Goal: Task Accomplishment & Management: Use online tool/utility

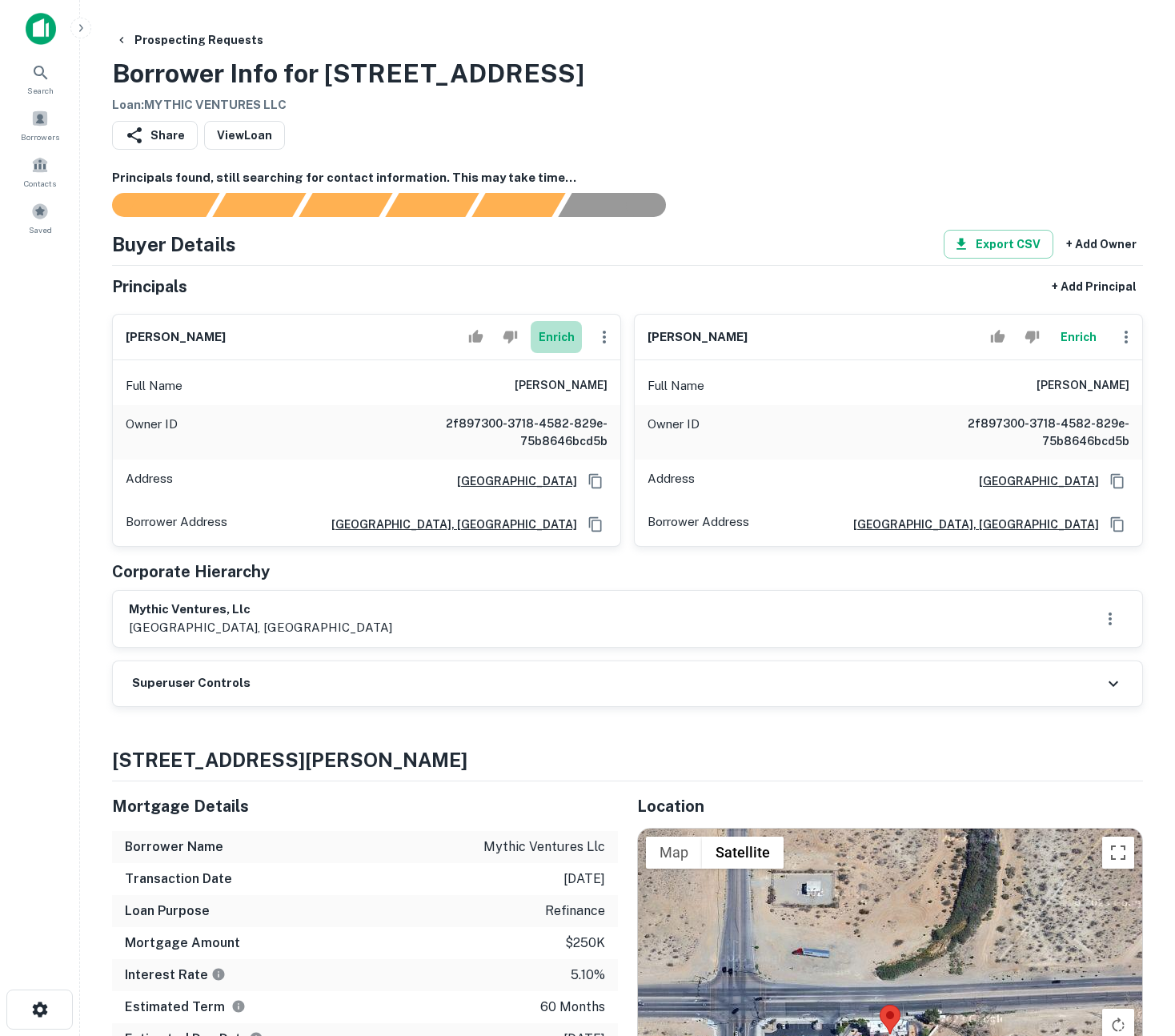
click at [553, 334] on button "Enrich" at bounding box center [556, 337] width 51 height 32
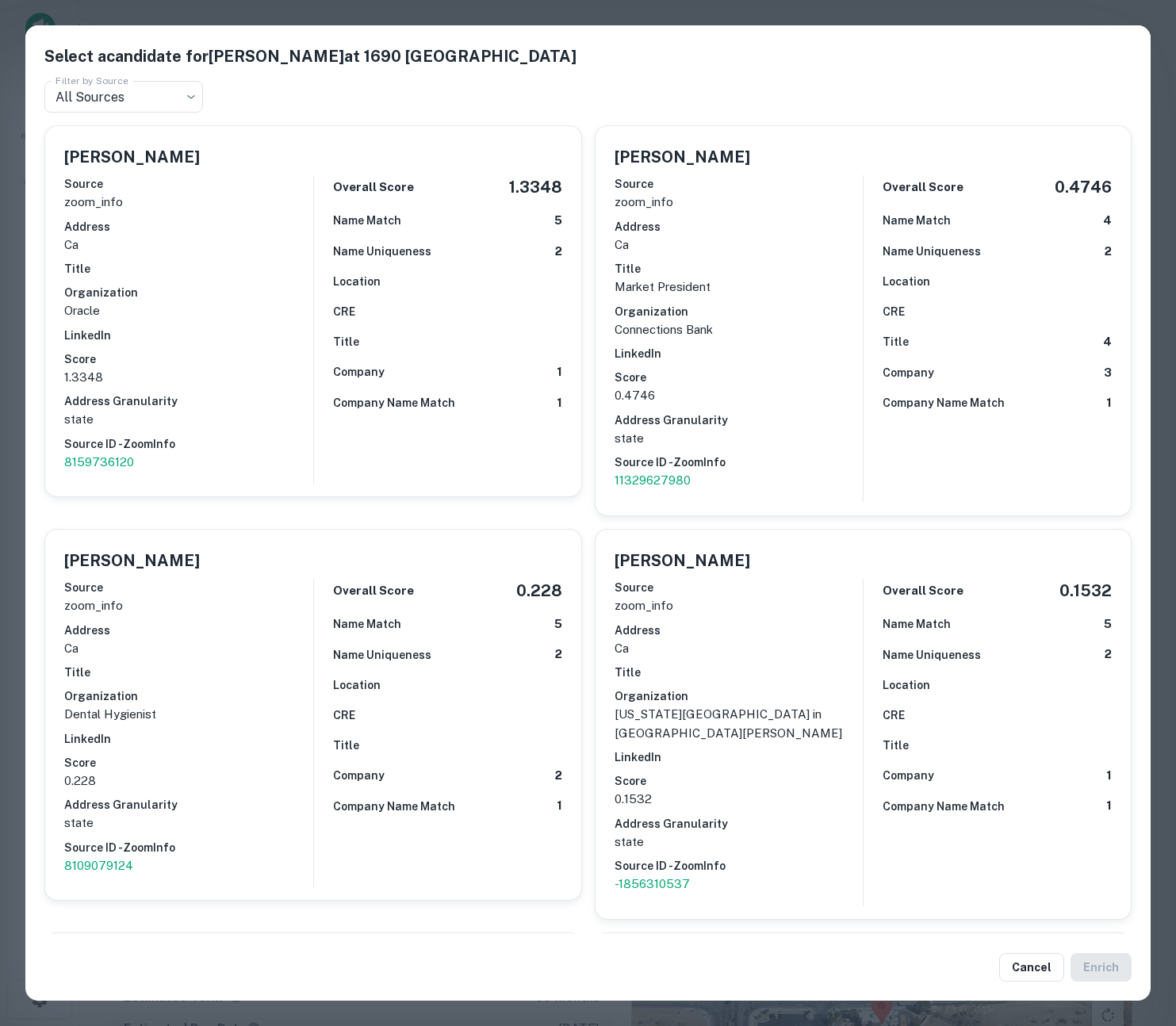
click at [821, 15] on div "Select a candidate for CATHERINE VALENTINE at 1690 plymouth avenue Filter by So…" at bounding box center [588, 513] width 1176 height 1026
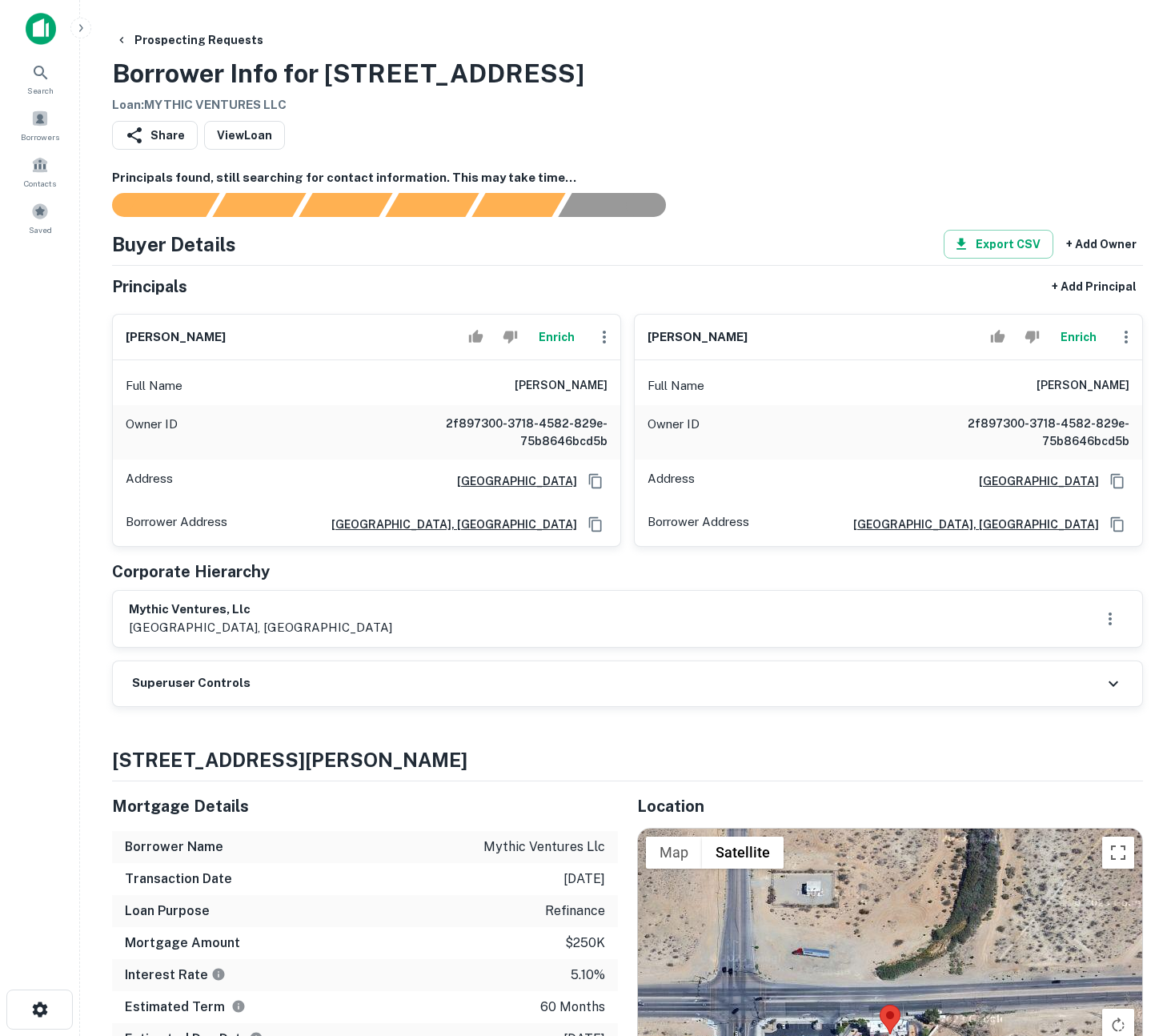
click at [1074, 334] on button "Enrich" at bounding box center [1078, 337] width 51 height 32
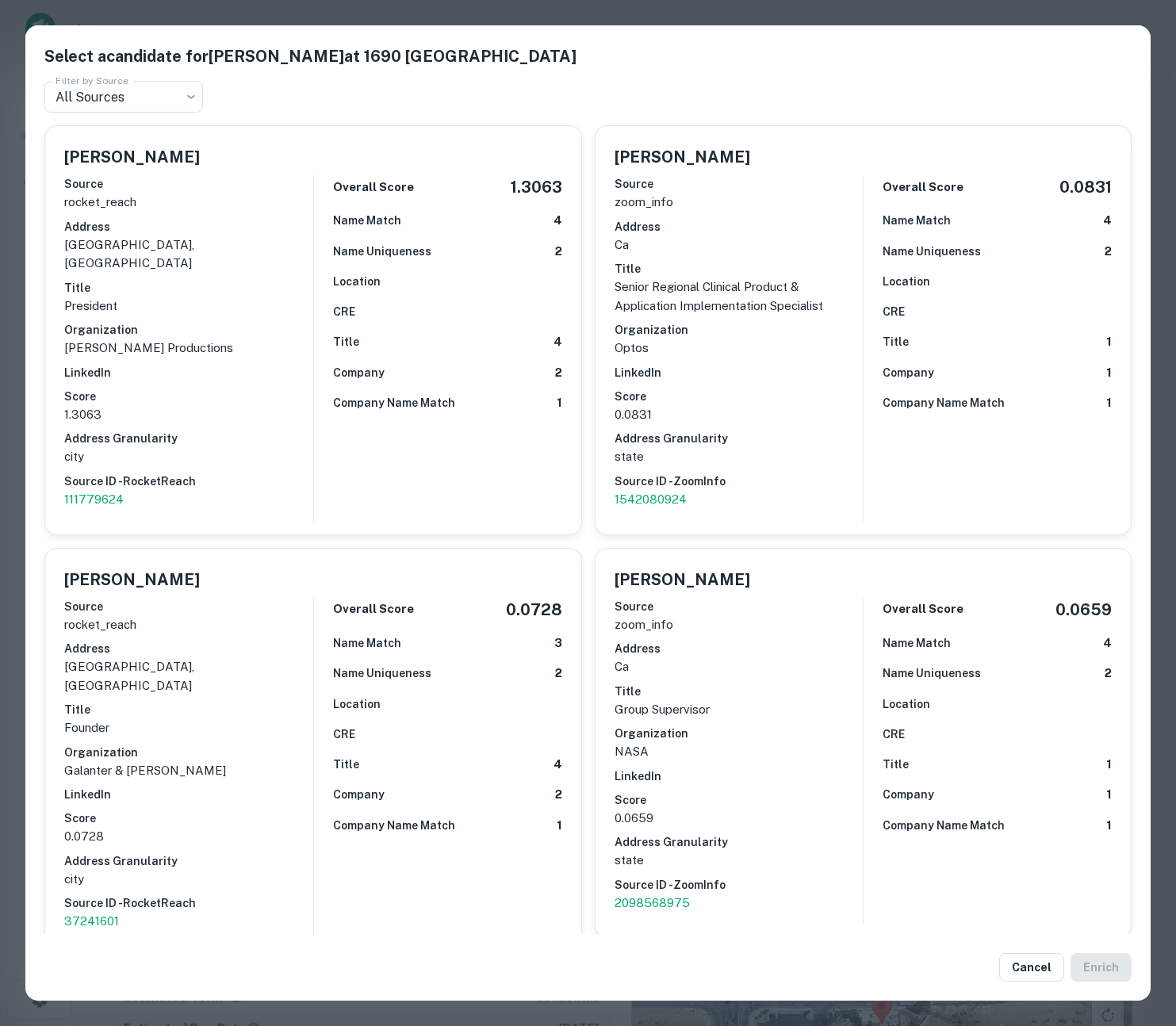
click at [14, 518] on div "Select a candidate for LOREN J JONES at 1690 plymouth avenue Filter by Source A…" at bounding box center [588, 513] width 1176 height 1026
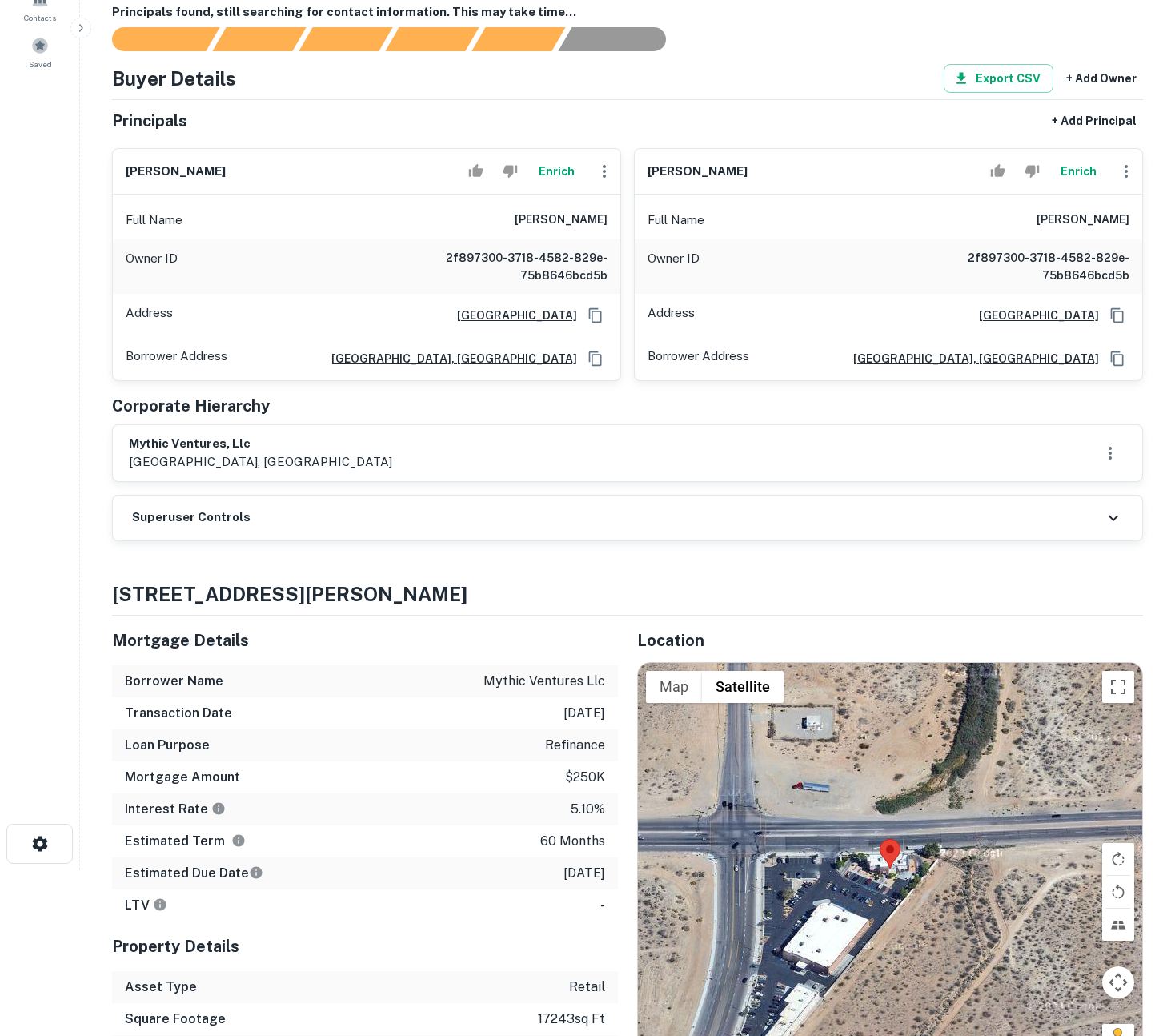
scroll to position [524, 0]
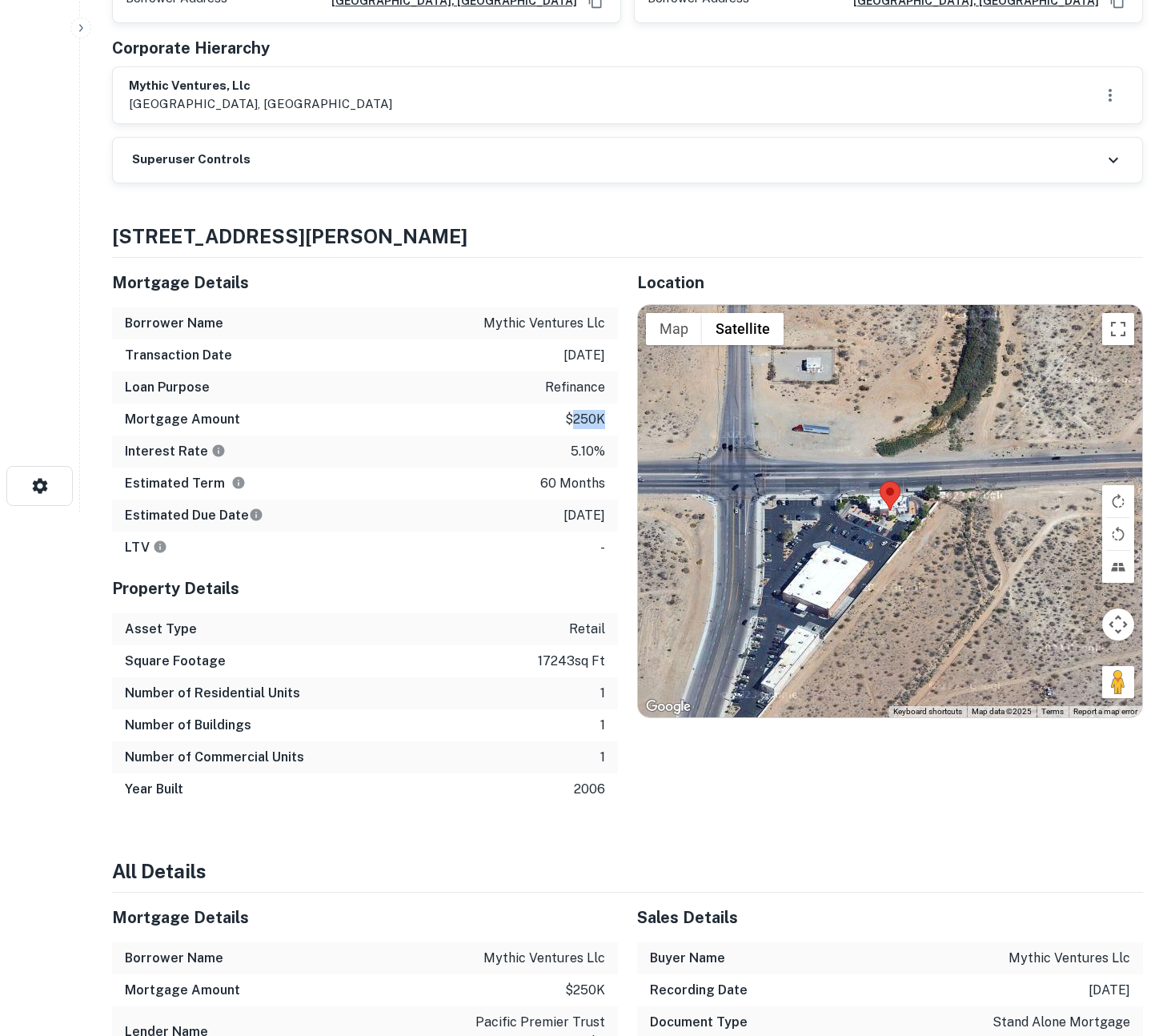
drag, startPoint x: 574, startPoint y: 415, endPoint x: 604, endPoint y: 416, distance: 30.0
click at [604, 416] on p "$250k" at bounding box center [585, 419] width 40 height 19
drag, startPoint x: 586, startPoint y: 418, endPoint x: 123, endPoint y: 413, distance: 463.0
click at [123, 413] on div "Mortgage Amount $250k" at bounding box center [365, 420] width 506 height 32
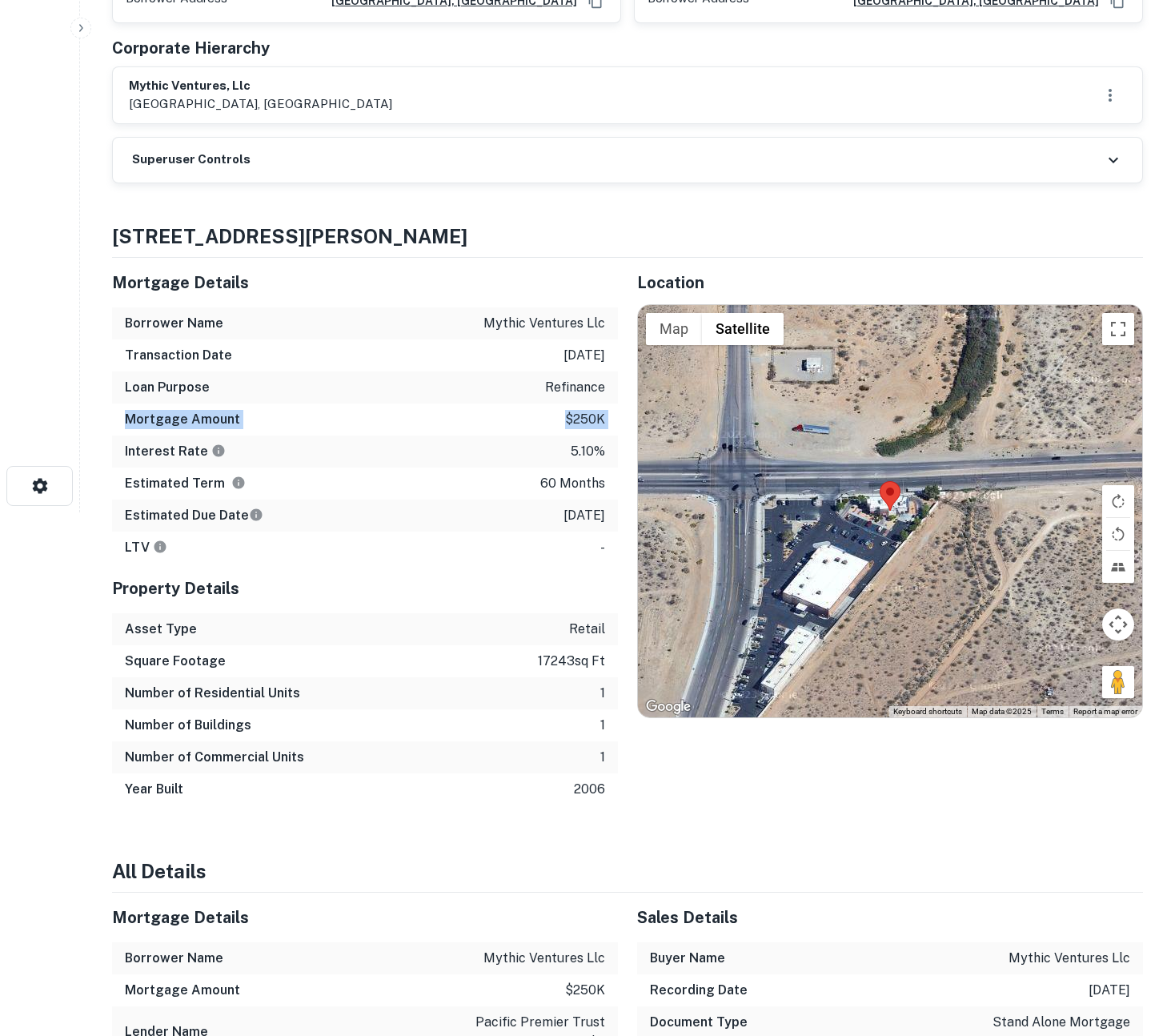
click at [123, 413] on div "Mortgage Amount $250k" at bounding box center [365, 420] width 506 height 32
drag, startPoint x: 352, startPoint y: 404, endPoint x: 601, endPoint y: 417, distance: 249.3
click at [601, 417] on div "Mortgage Amount $250k" at bounding box center [365, 420] width 506 height 32
click at [601, 417] on p "$250k" at bounding box center [585, 419] width 40 height 19
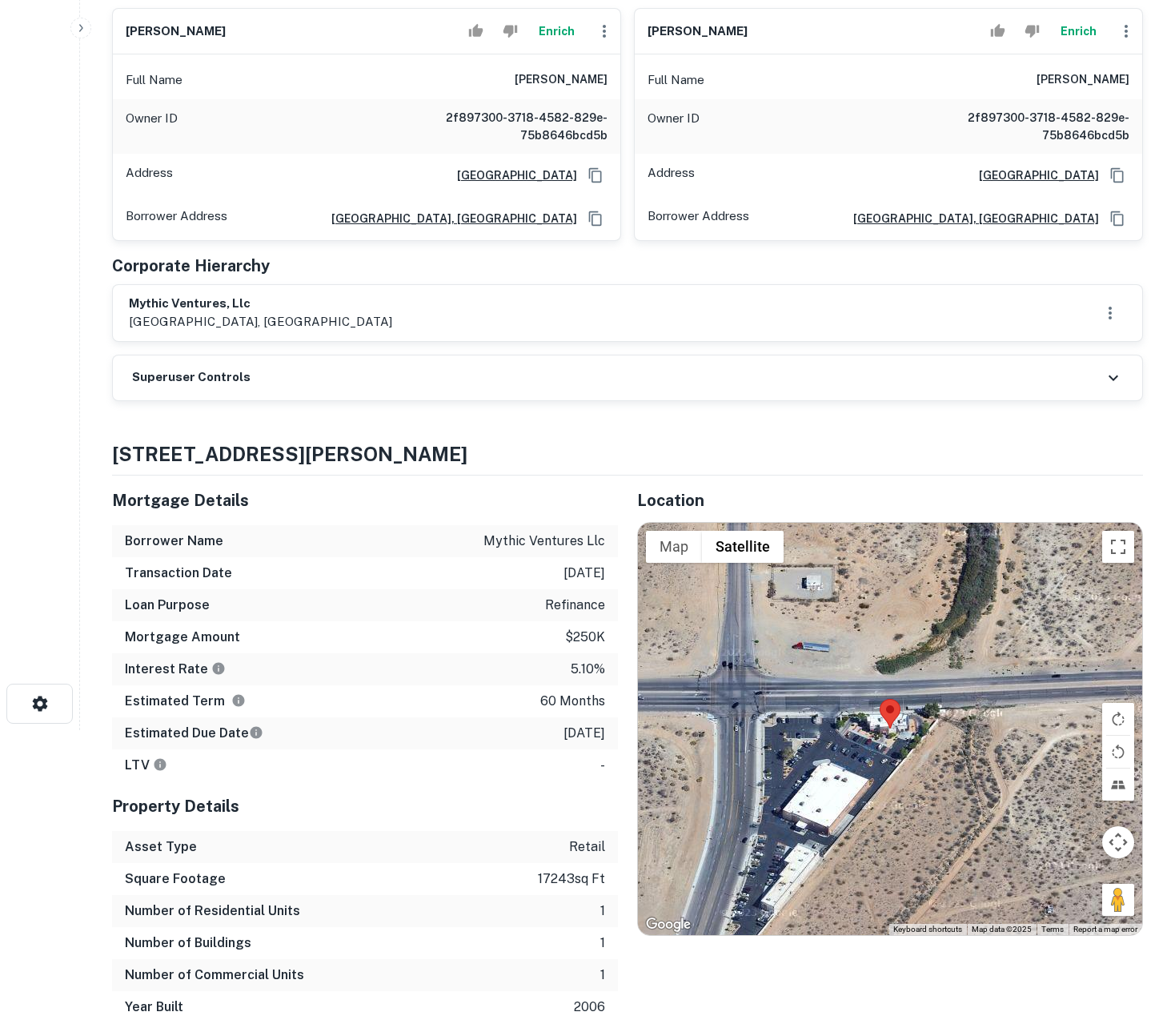
scroll to position [0, 0]
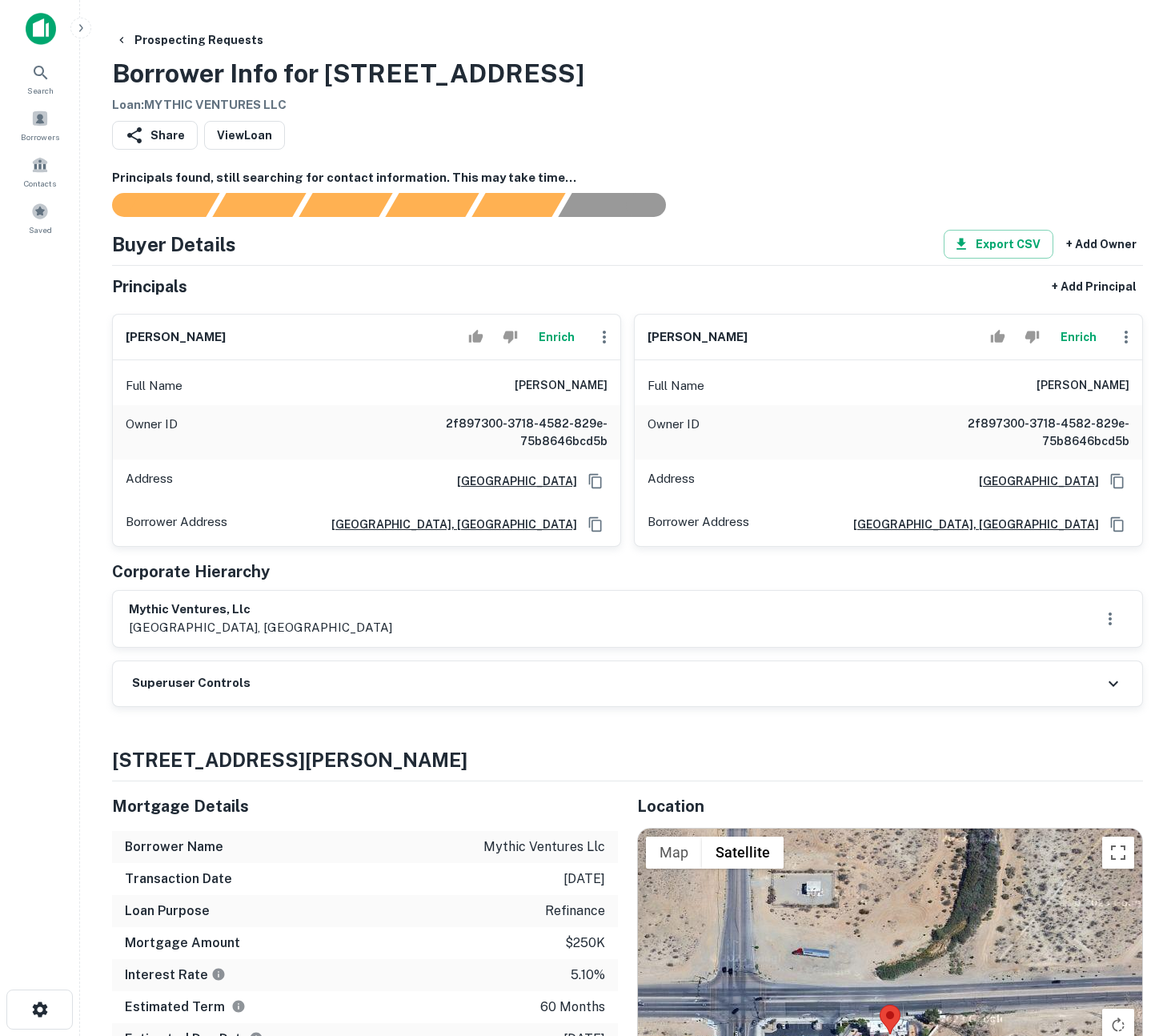
drag, startPoint x: 420, startPoint y: 624, endPoint x: 122, endPoint y: 601, distance: 298.9
click at [122, 601] on div "mythic ventures, llc 1690 plymouth avenue, san francisco, ca, 94127" at bounding box center [628, 619] width 1029 height 56
click at [305, 613] on h6 "mythic ventures, llc" at bounding box center [260, 609] width 263 height 18
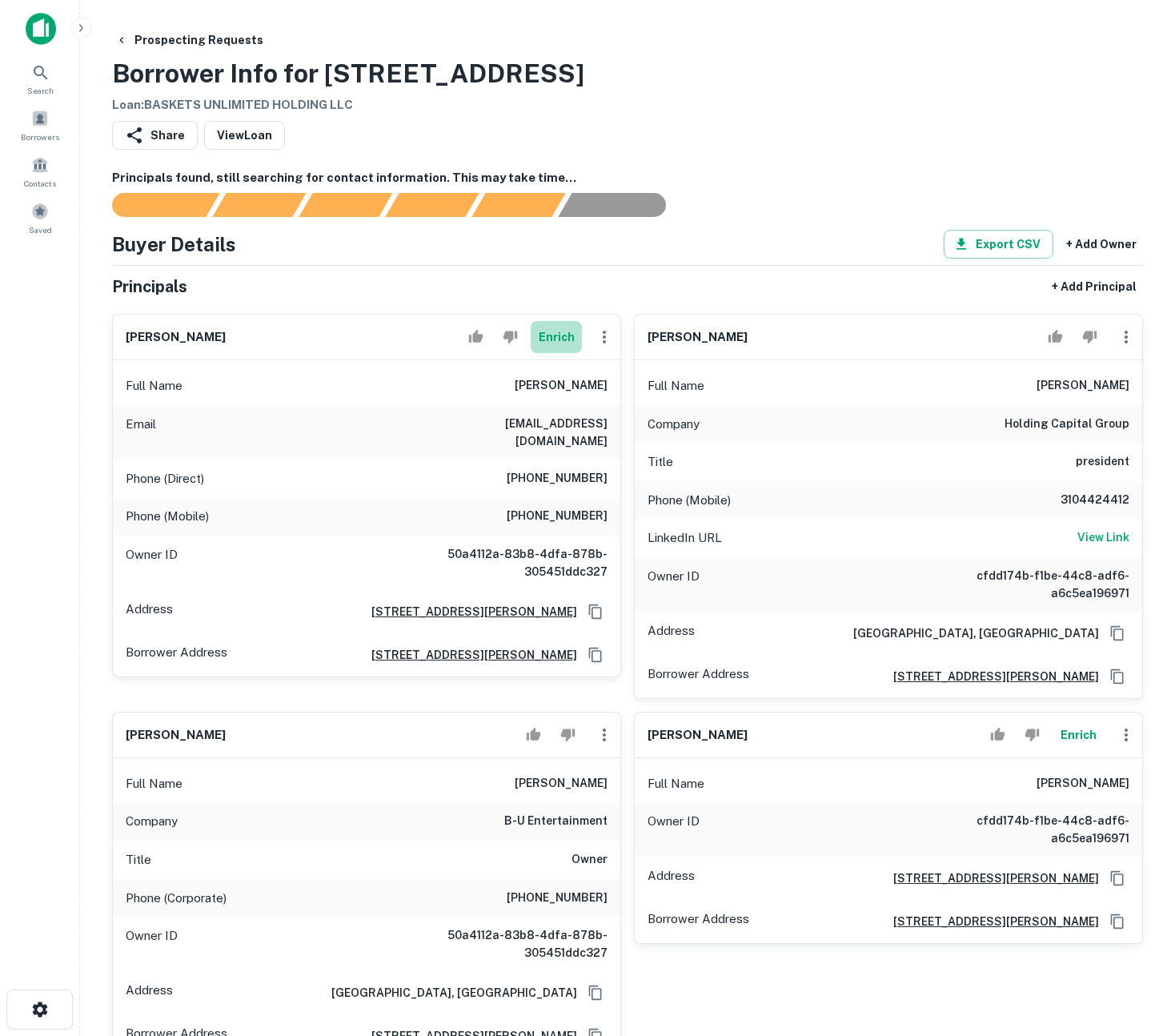
click at [543, 332] on button "Enrich" at bounding box center [556, 337] width 51 height 32
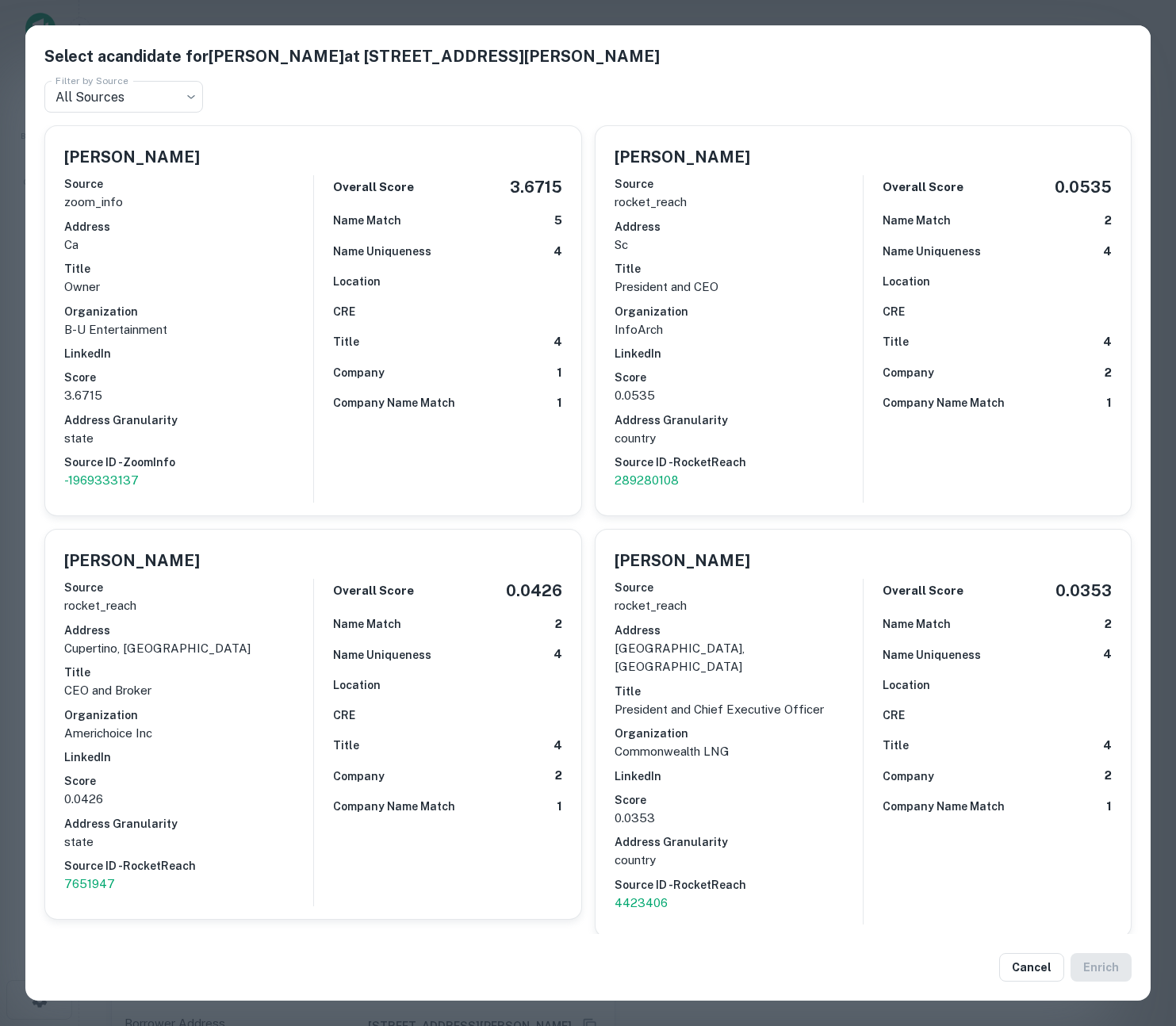
click at [11, 395] on div "Select a candidate for farhad yazdinian at 11950 san vicente blvd ste 200 Filte…" at bounding box center [588, 513] width 1176 height 1026
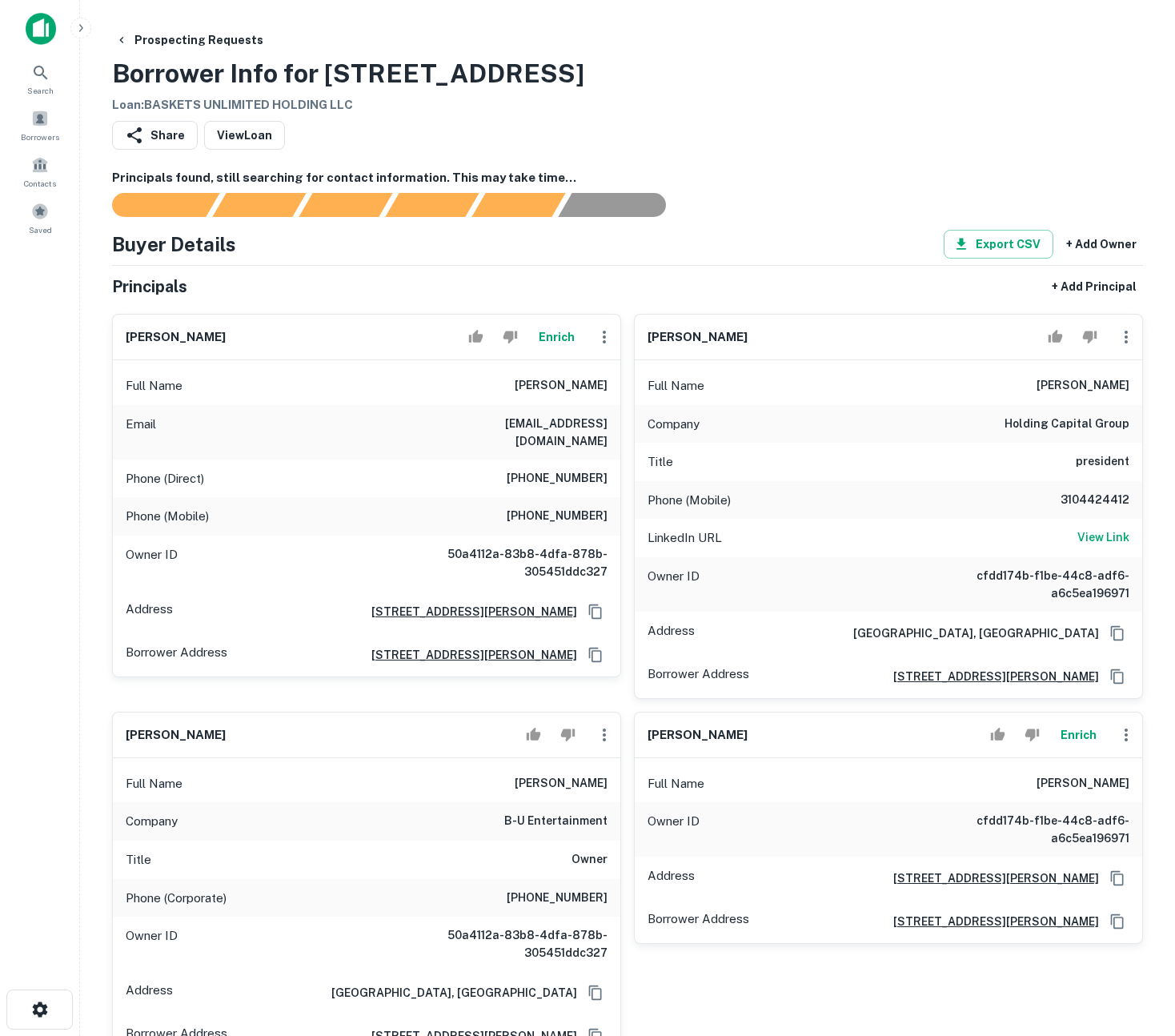
click at [548, 335] on button "Enrich" at bounding box center [556, 337] width 51 height 32
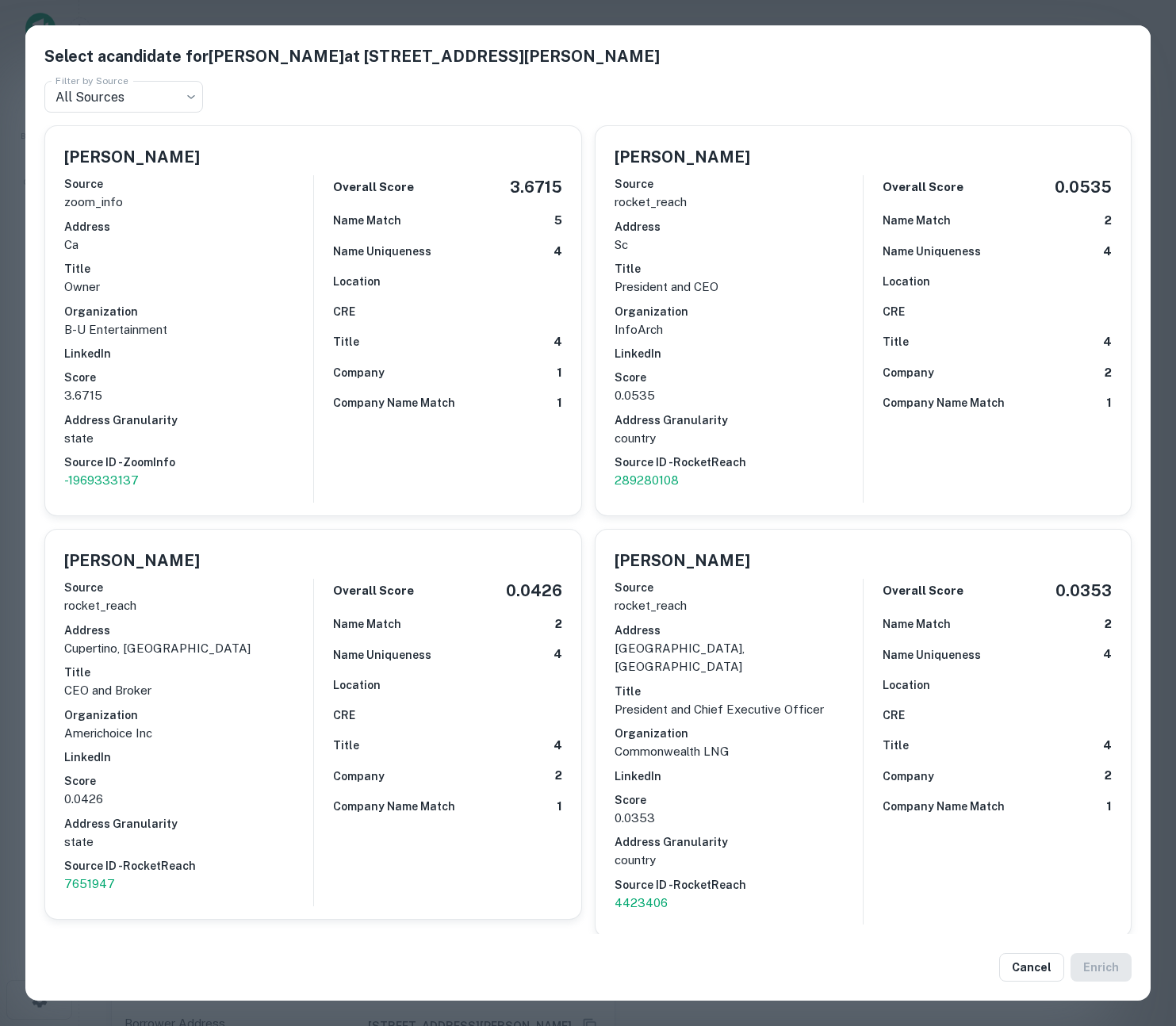
click at [15, 362] on div "Select a candidate for farhad yazdinian at 11950 san vicente blvd ste 200 Filte…" at bounding box center [588, 513] width 1176 height 1026
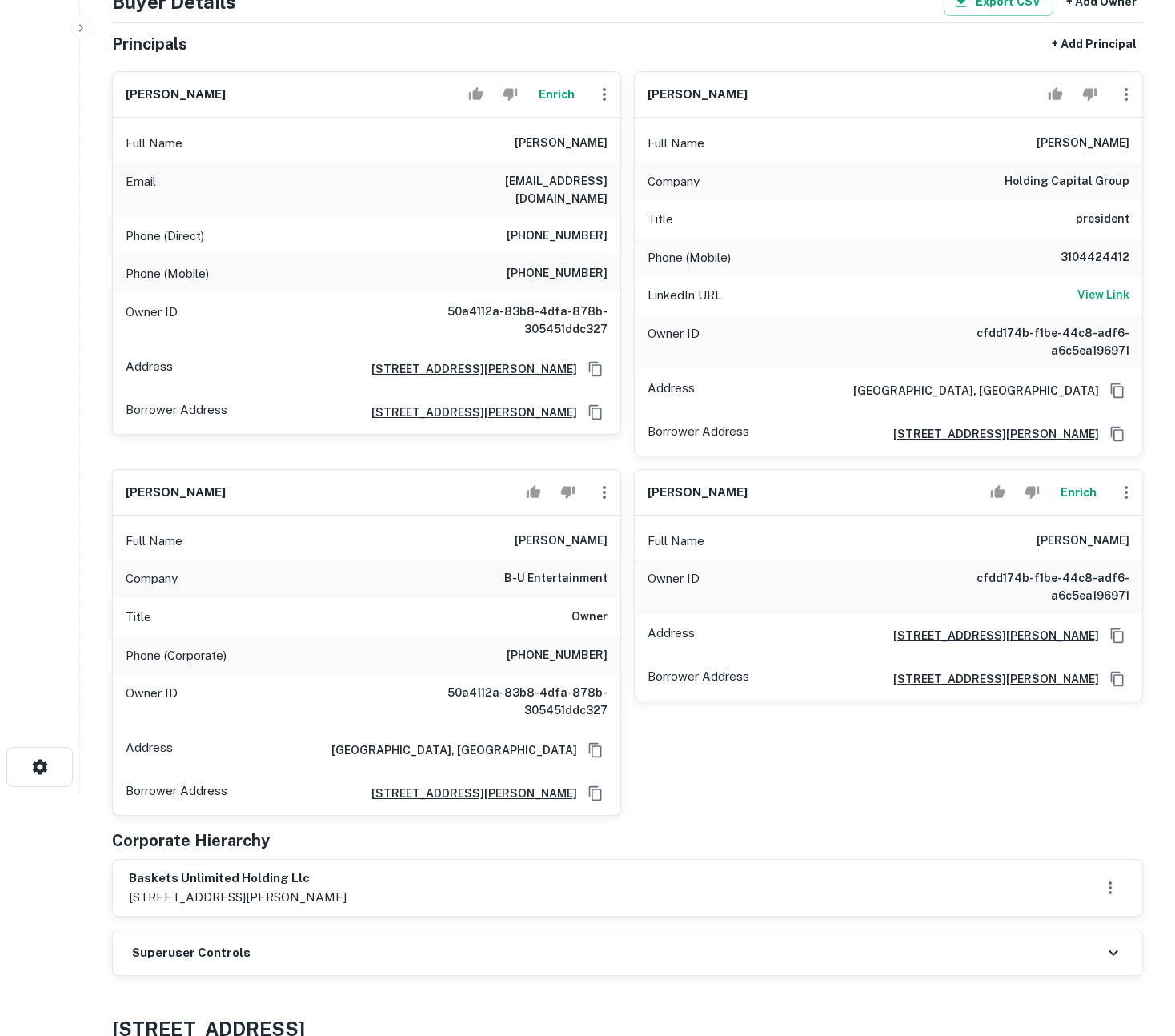
scroll to position [840, 0]
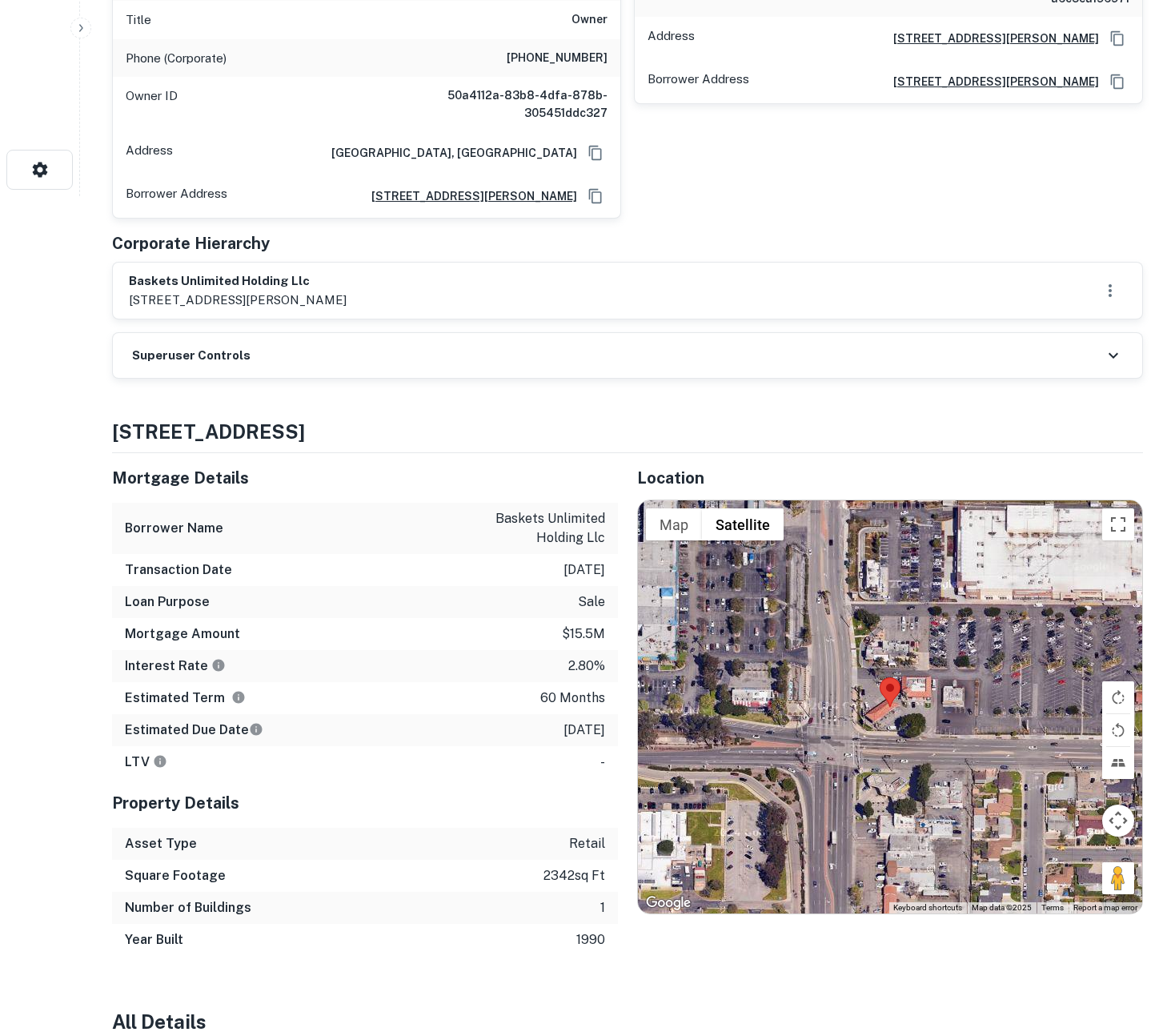
click at [464, 289] on div "baskets unlimited holding llc 11950 san vicente blvd ste 200, los angeles, ca, …" at bounding box center [627, 290] width 997 height 37
click at [1109, 356] on icon at bounding box center [1113, 355] width 19 height 19
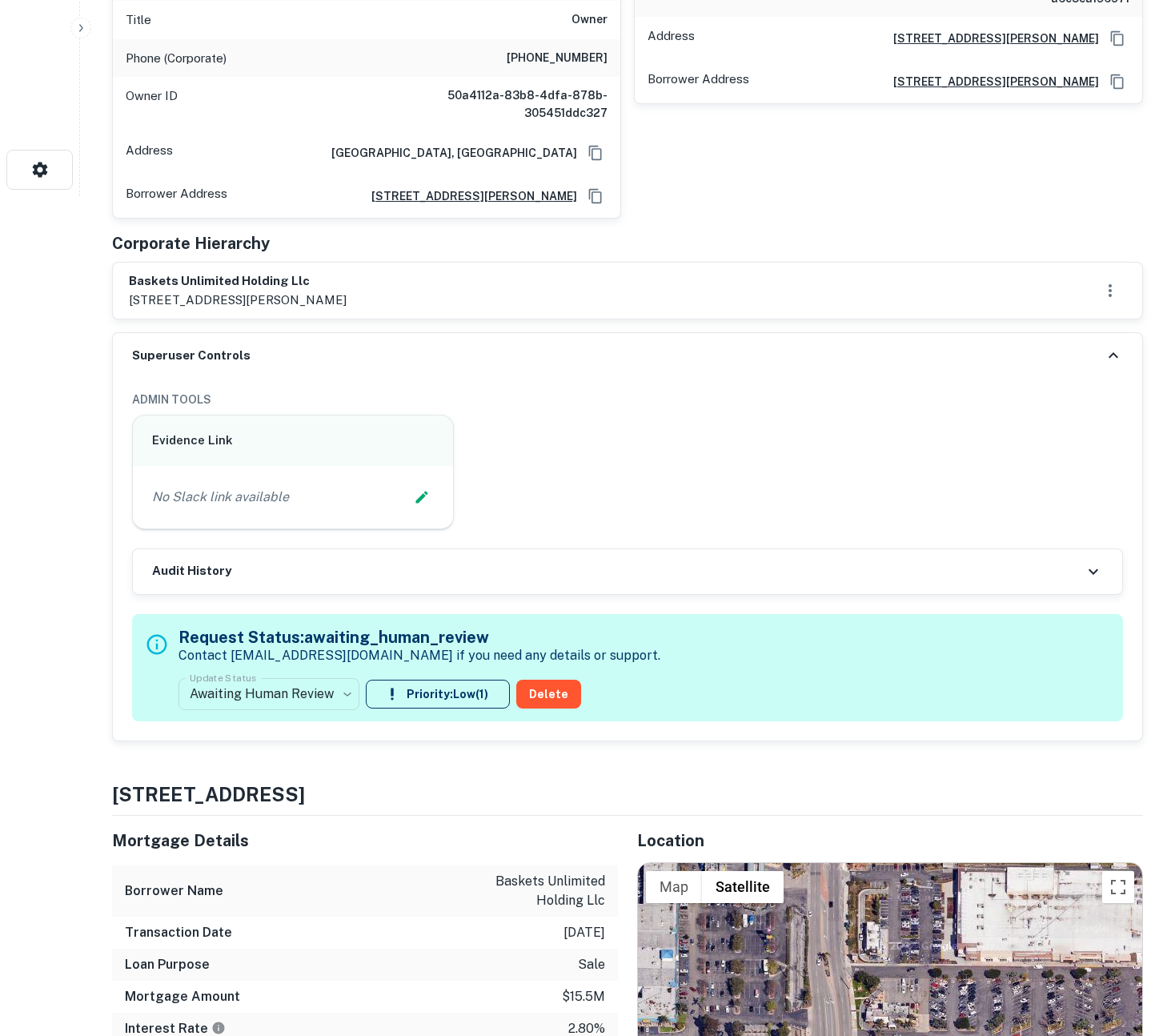
click at [569, 580] on div "Audit History" at bounding box center [627, 571] width 989 height 45
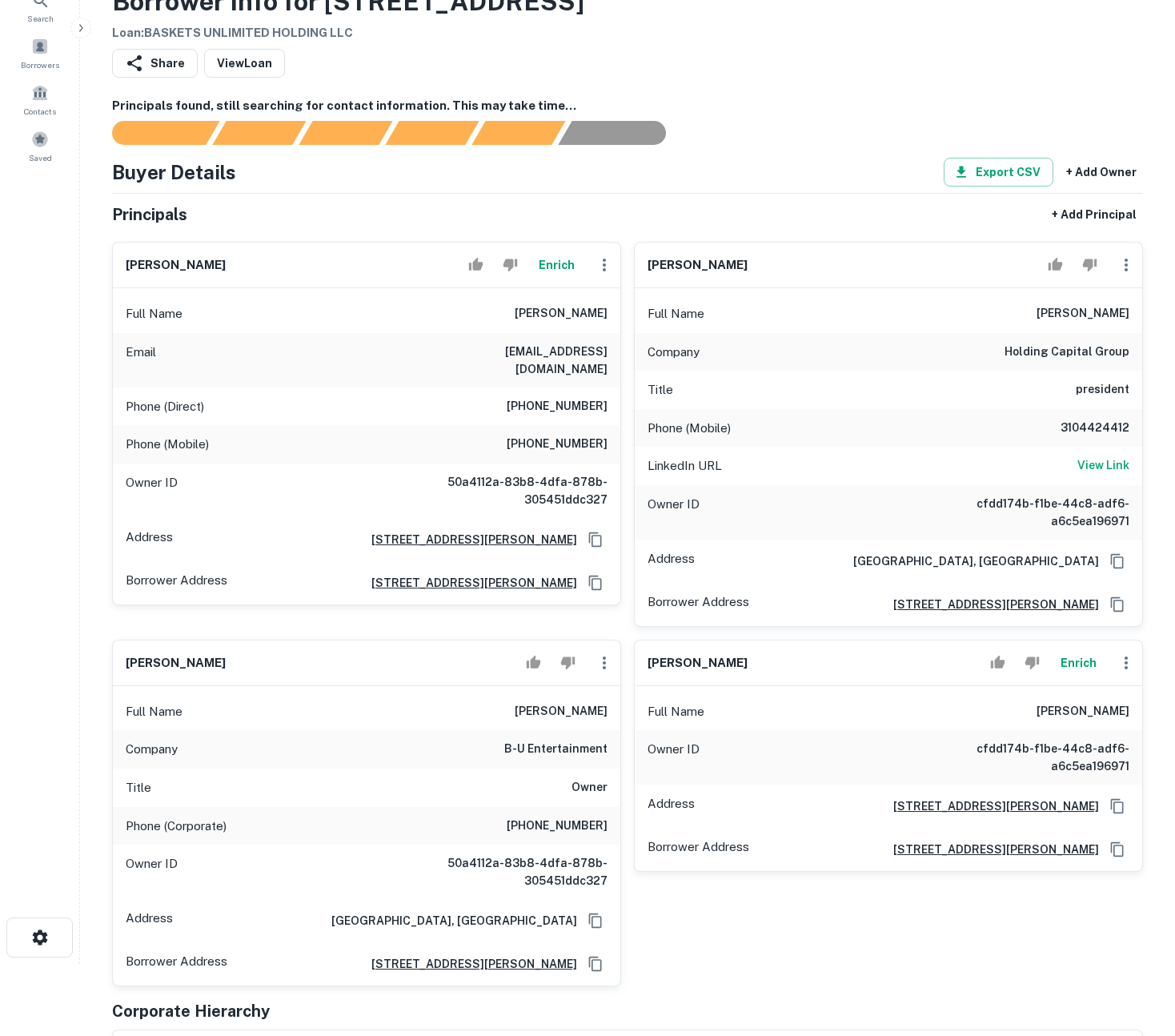
scroll to position [0, 0]
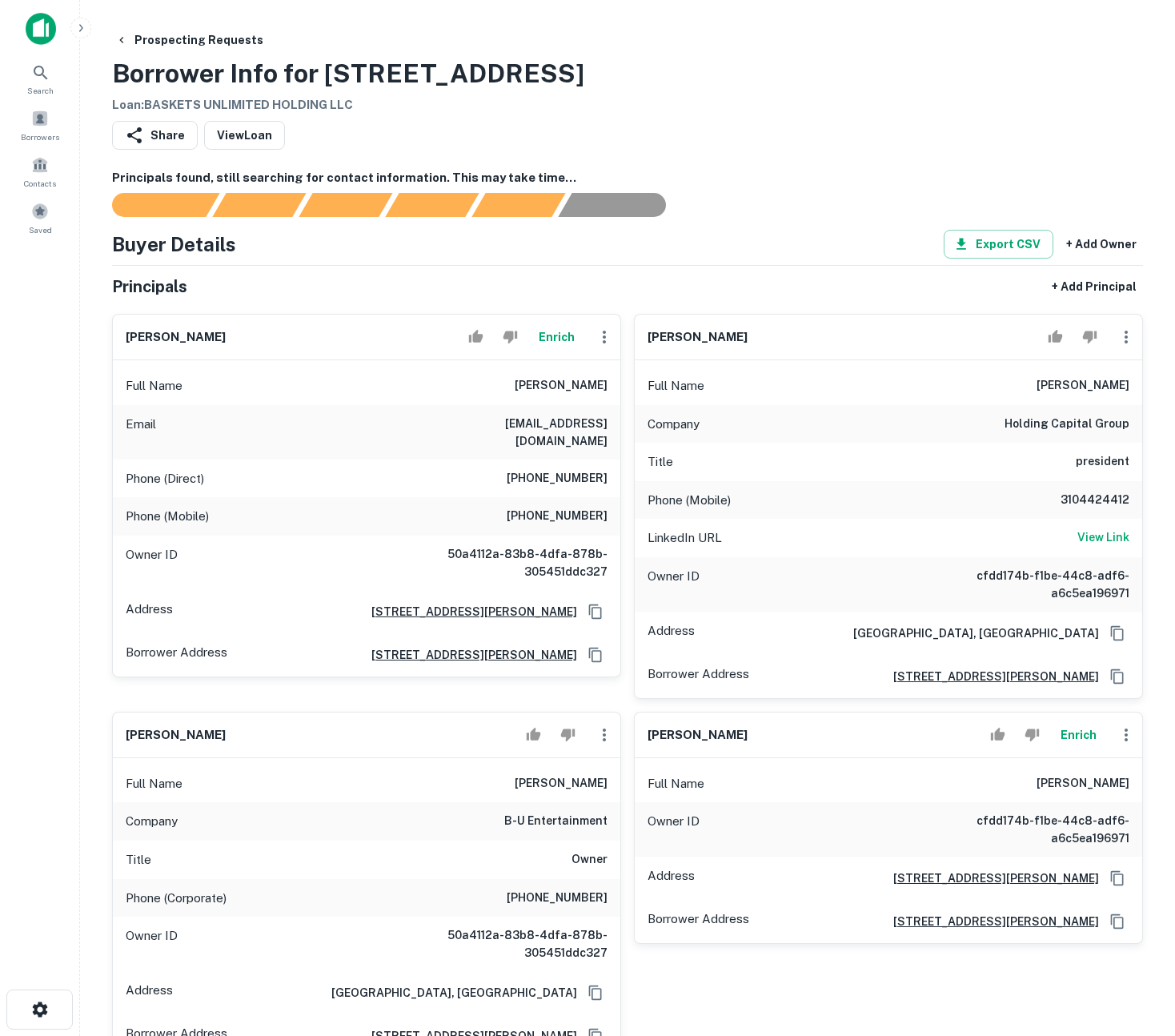
click at [959, 148] on div "Share View Loan" at bounding box center [628, 138] width 1031 height 35
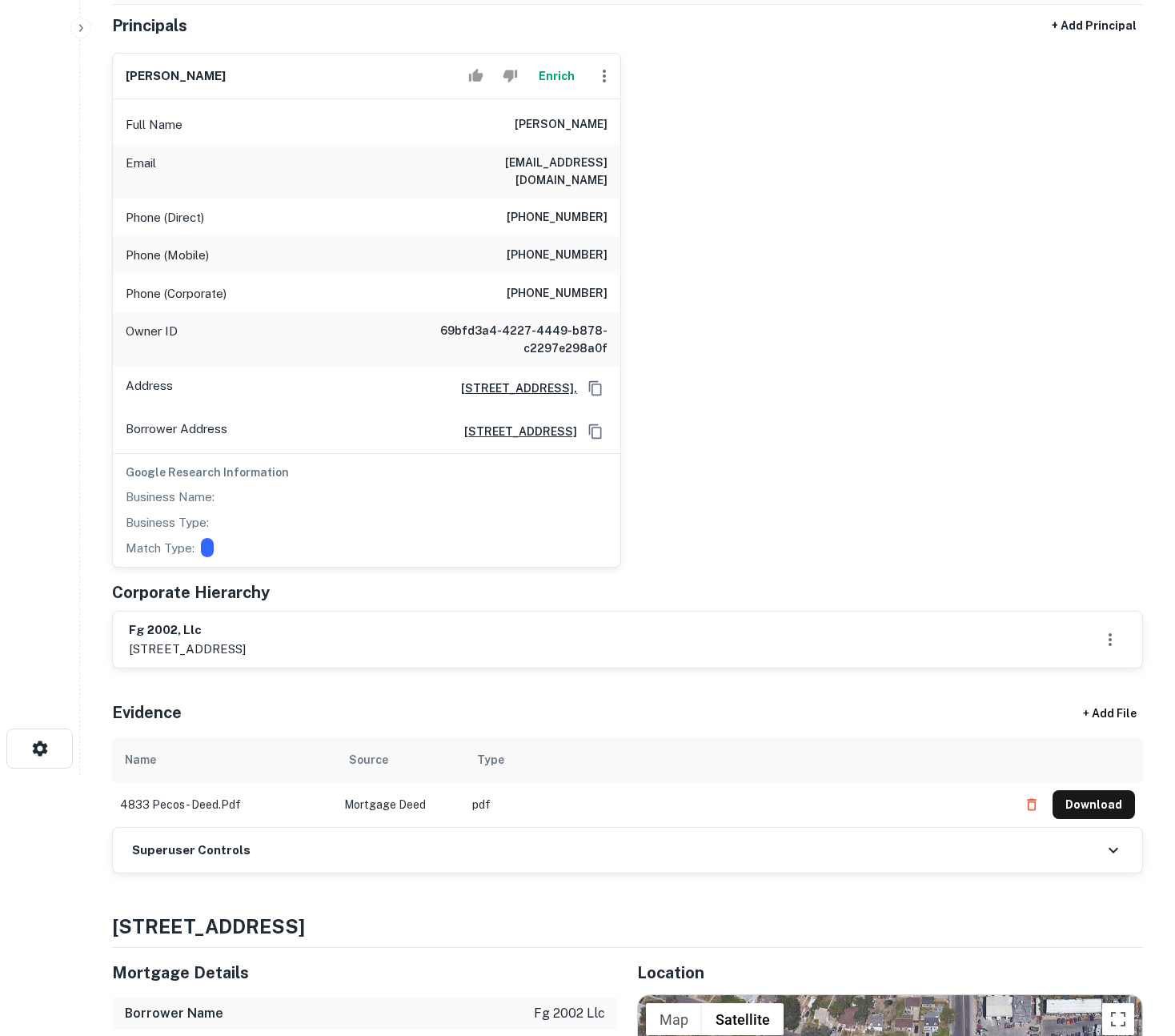
scroll to position [271, 0]
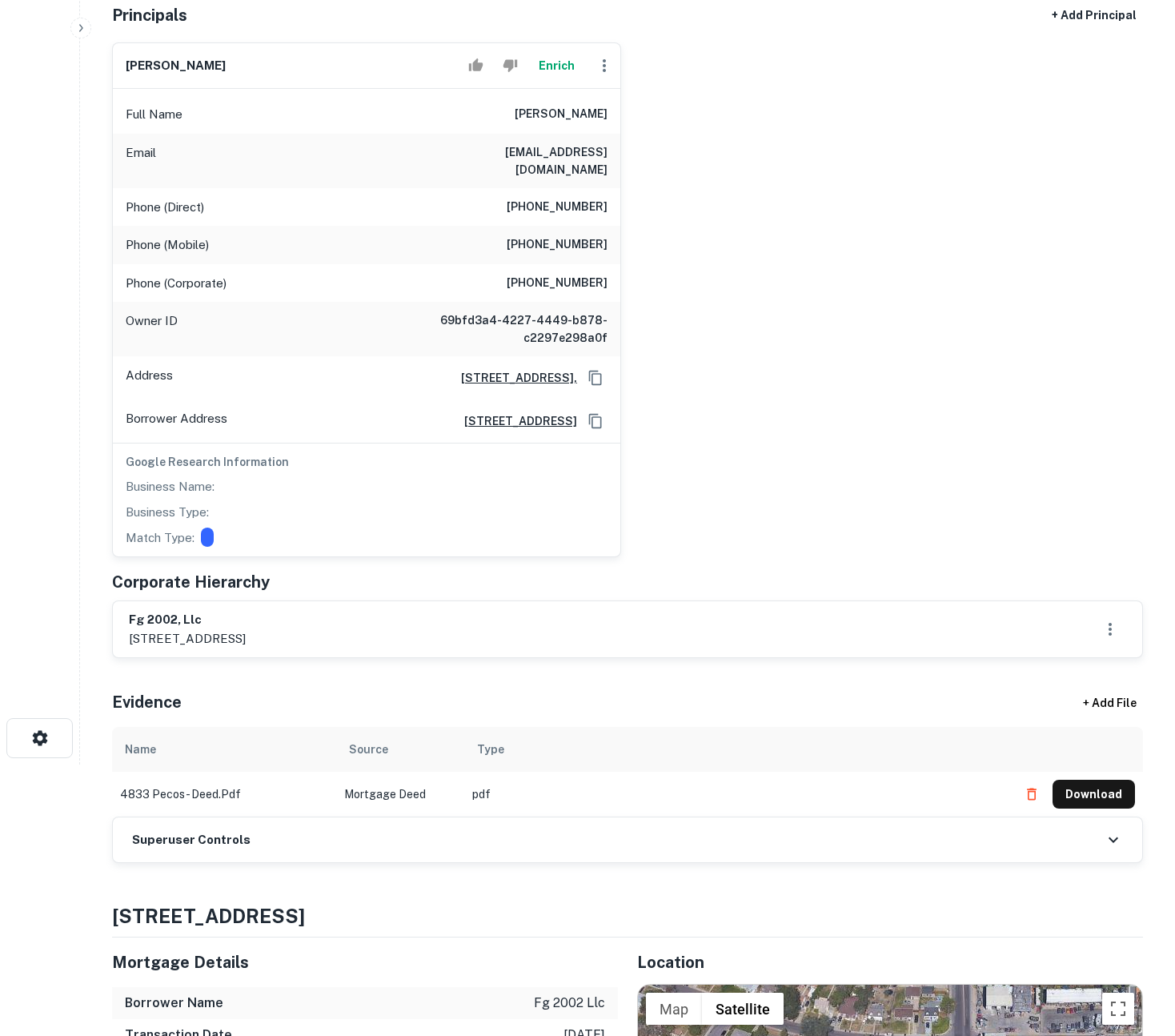
click at [565, 832] on div "Superuser Controls" at bounding box center [628, 840] width 1029 height 45
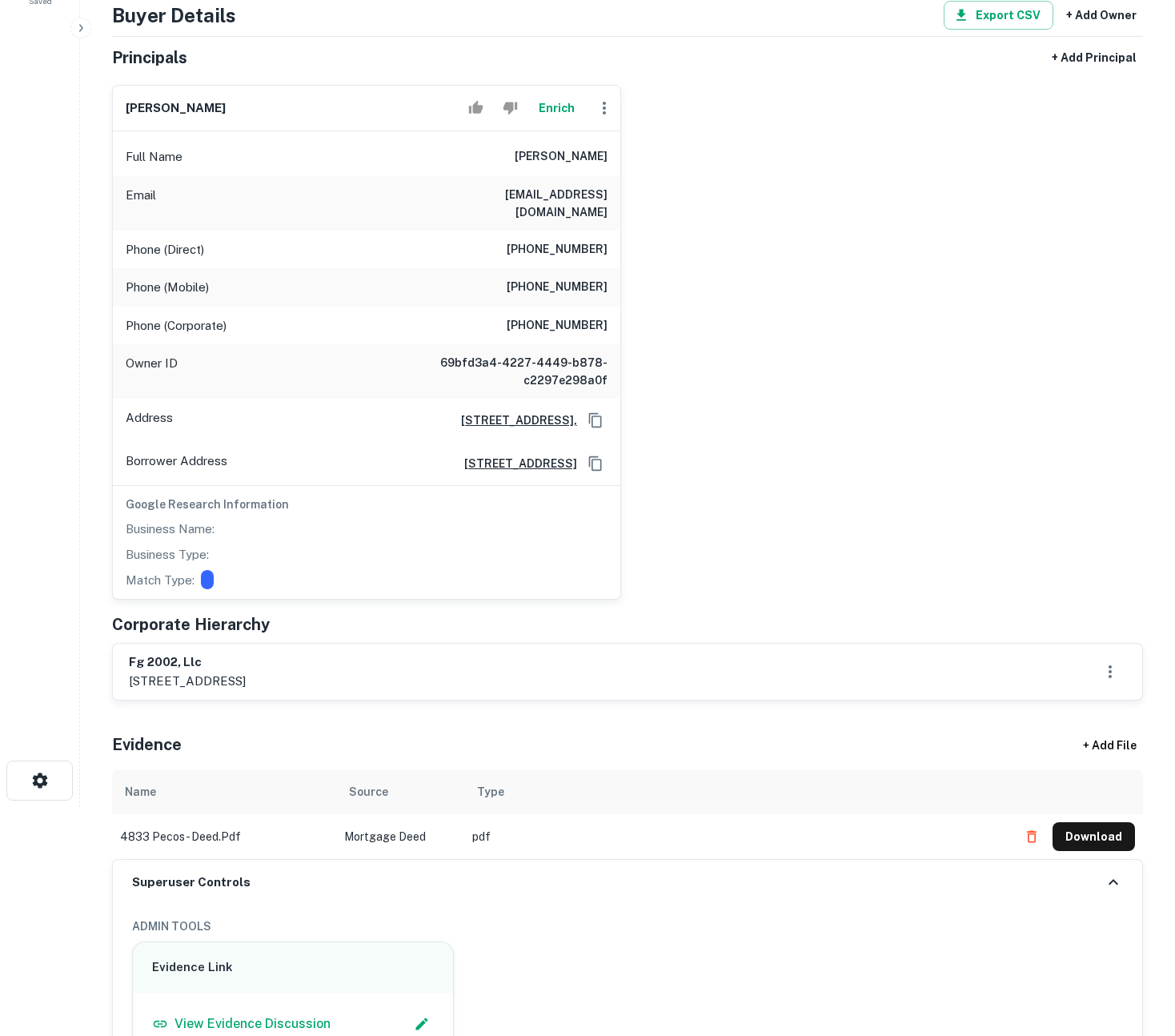
scroll to position [147, 0]
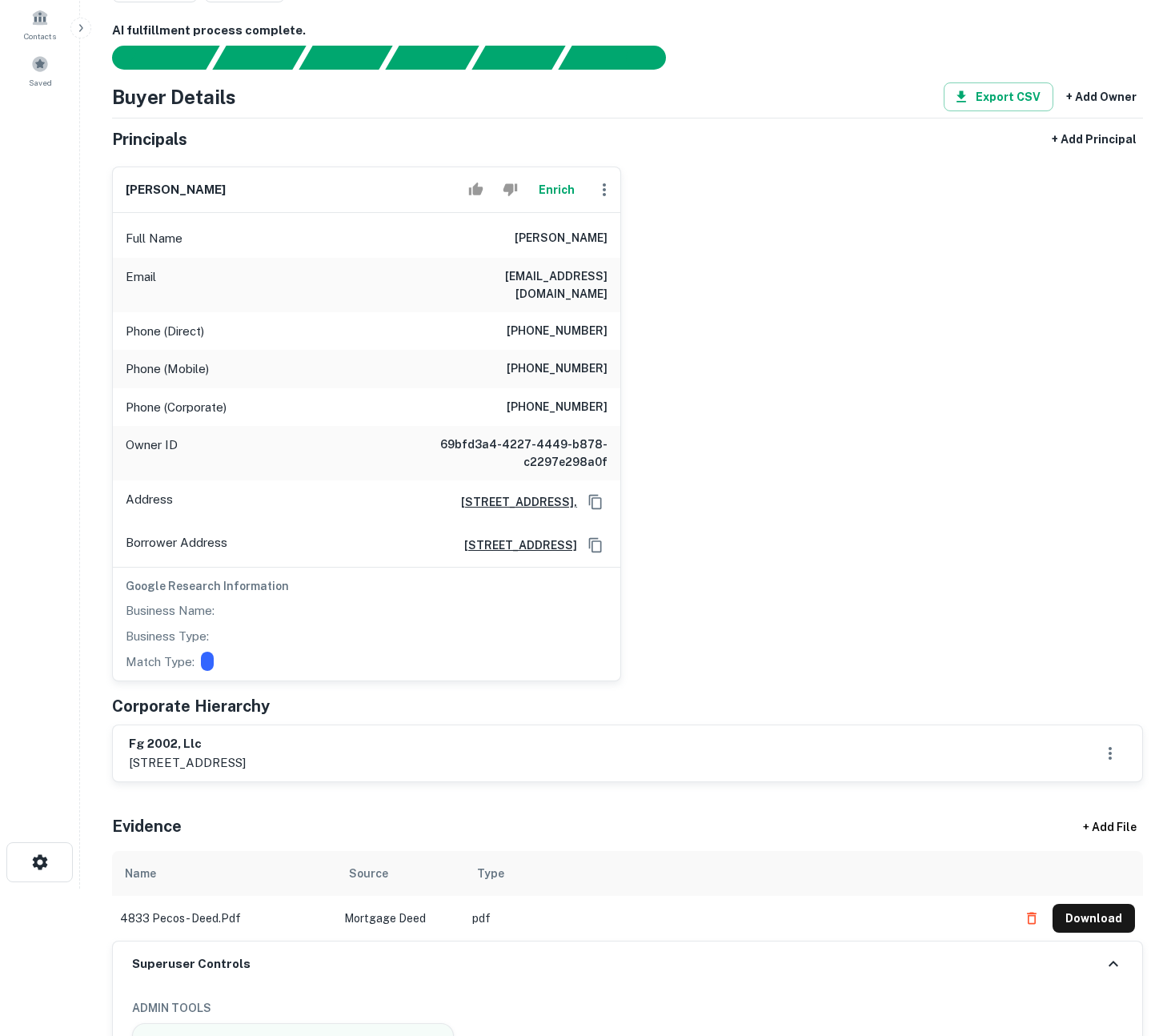
click at [853, 285] on div "william a feinberg Enrich Full Name william a feinberg Email williamfeinberg@ya…" at bounding box center [621, 417] width 1044 height 527
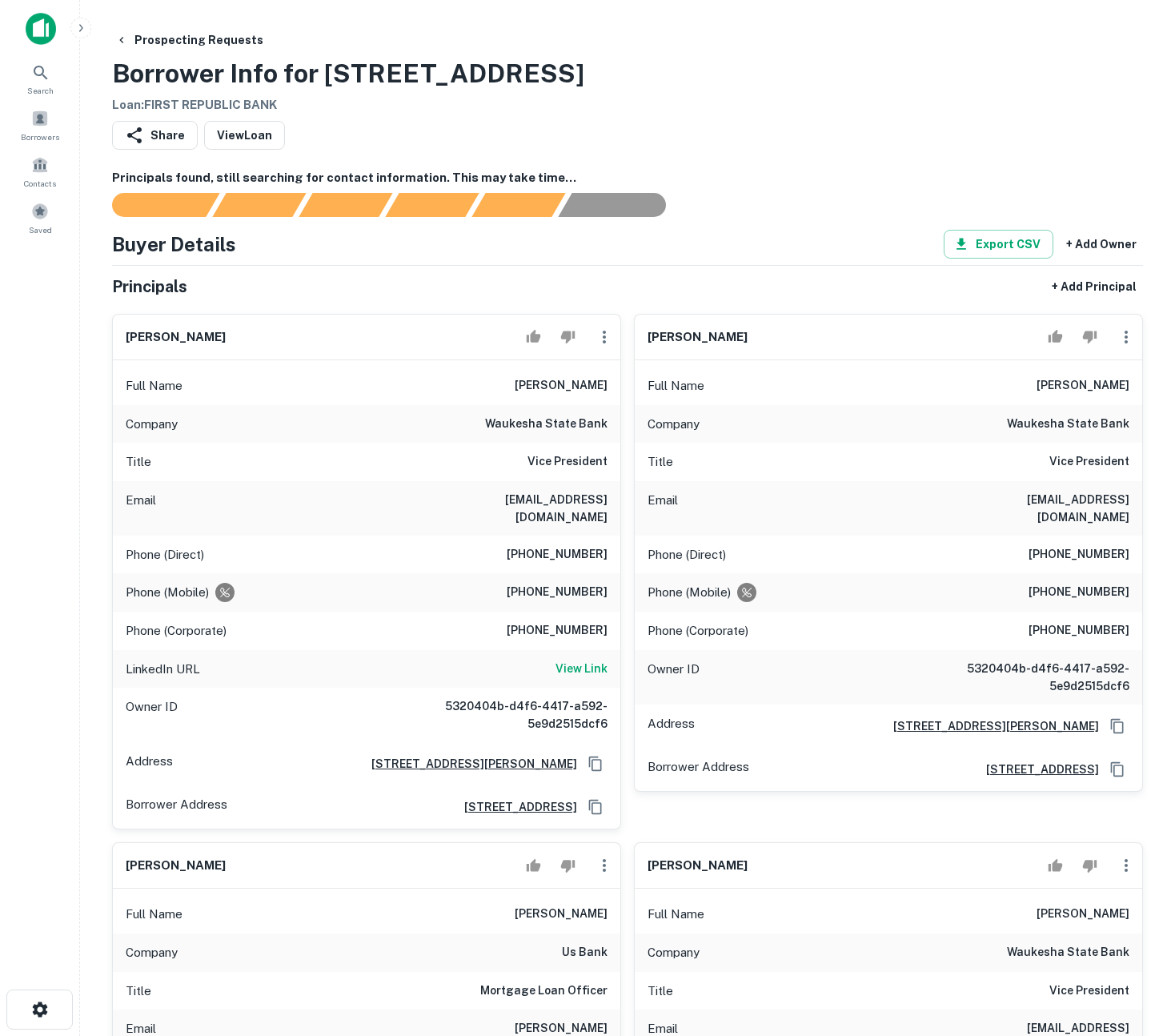
click at [855, 113] on div "Prospecting Requests Borrower Info for 903 N La Cienega Blvd Loan : FIRST REPUB…" at bounding box center [628, 70] width 1031 height 89
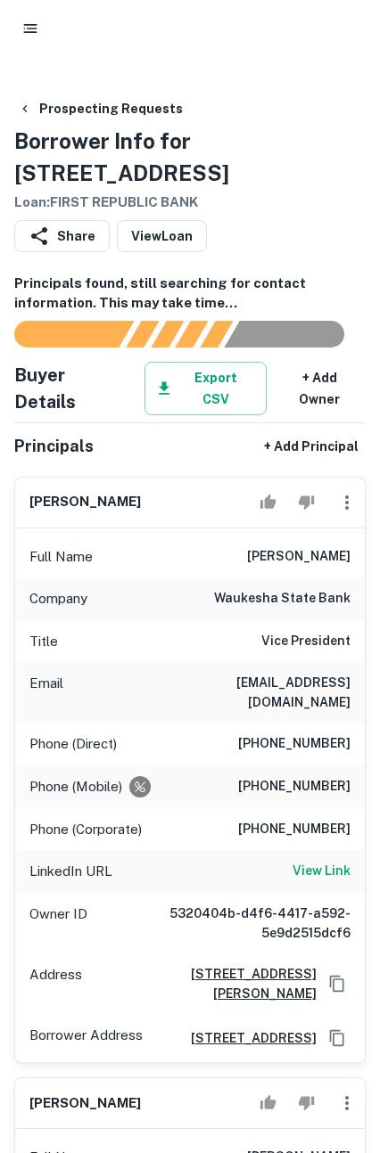
click at [289, 61] on main "Prospecting Requests Borrower Info for 903 N La Cienega Blvd Loan : FIRST REPUB…" at bounding box center [190, 576] width 380 height 1153
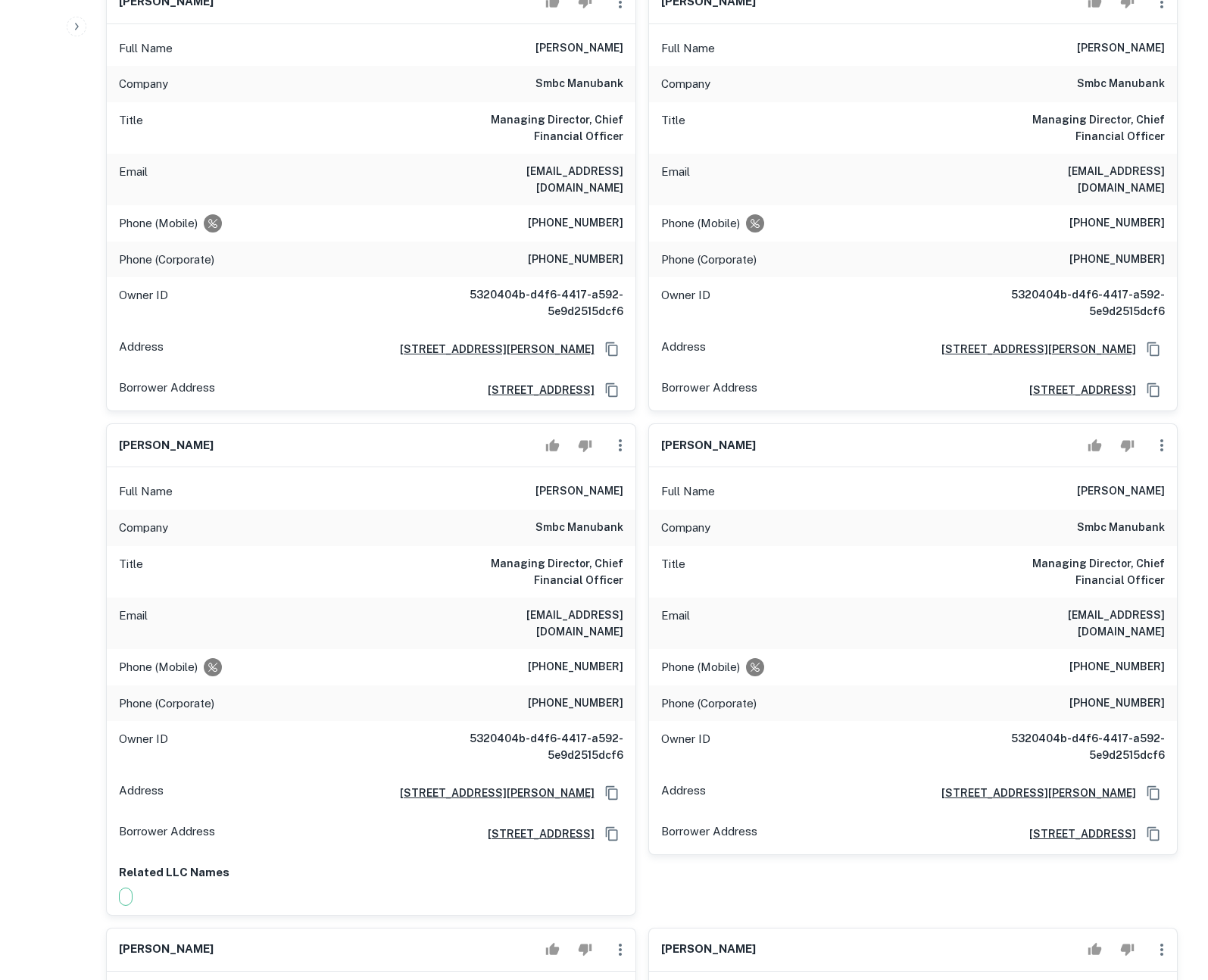
scroll to position [10432, 0]
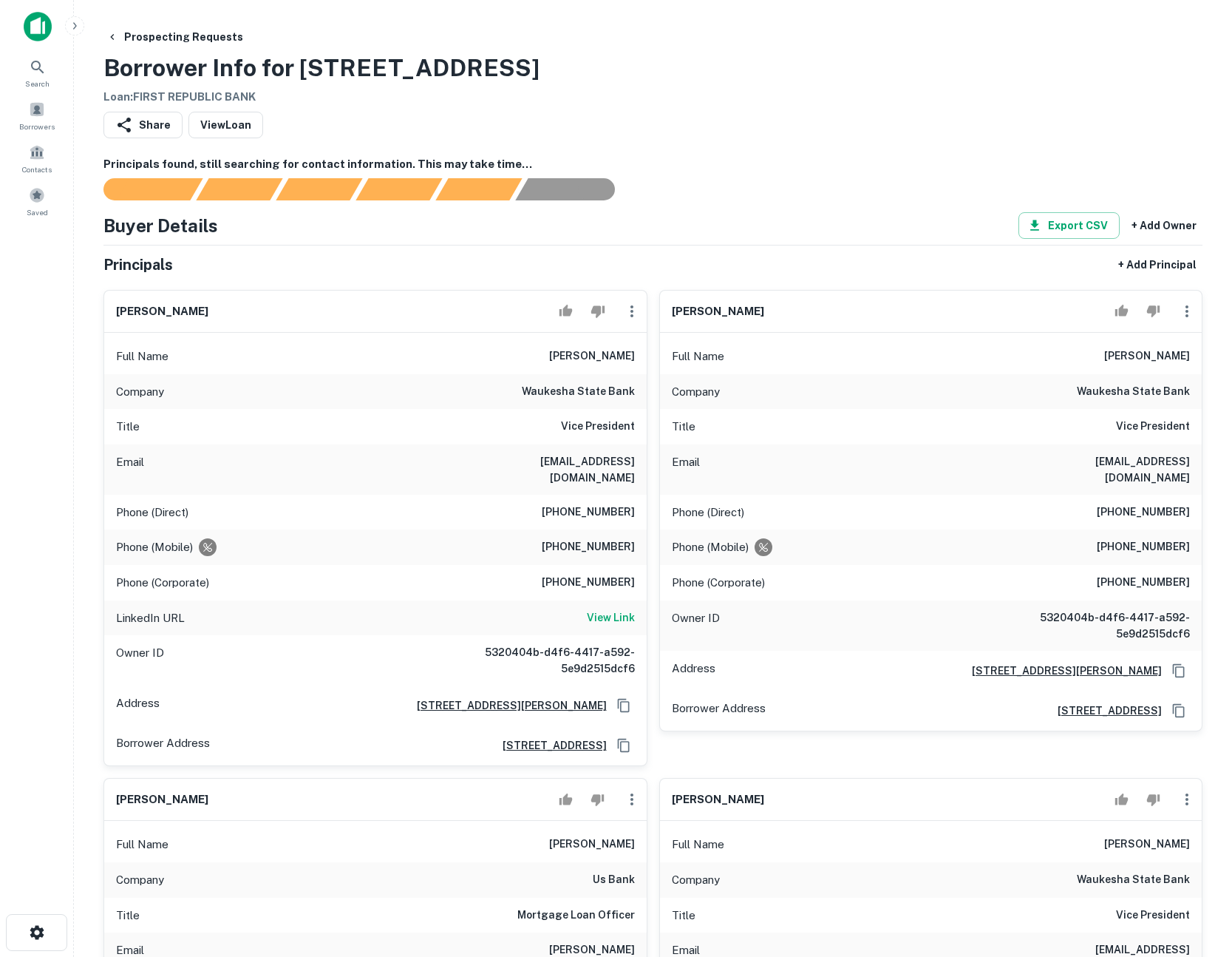
click at [469, 313] on div "[PERSON_NAME]" at bounding box center [376, 311] width 543 height 42
click at [485, 313] on div "aaron j. frank" at bounding box center [376, 311] width 543 height 42
click at [485, 313] on div "[PERSON_NAME]" at bounding box center [376, 311] width 543 height 42
click at [628, 310] on icon "button" at bounding box center [631, 310] width 17 height 17
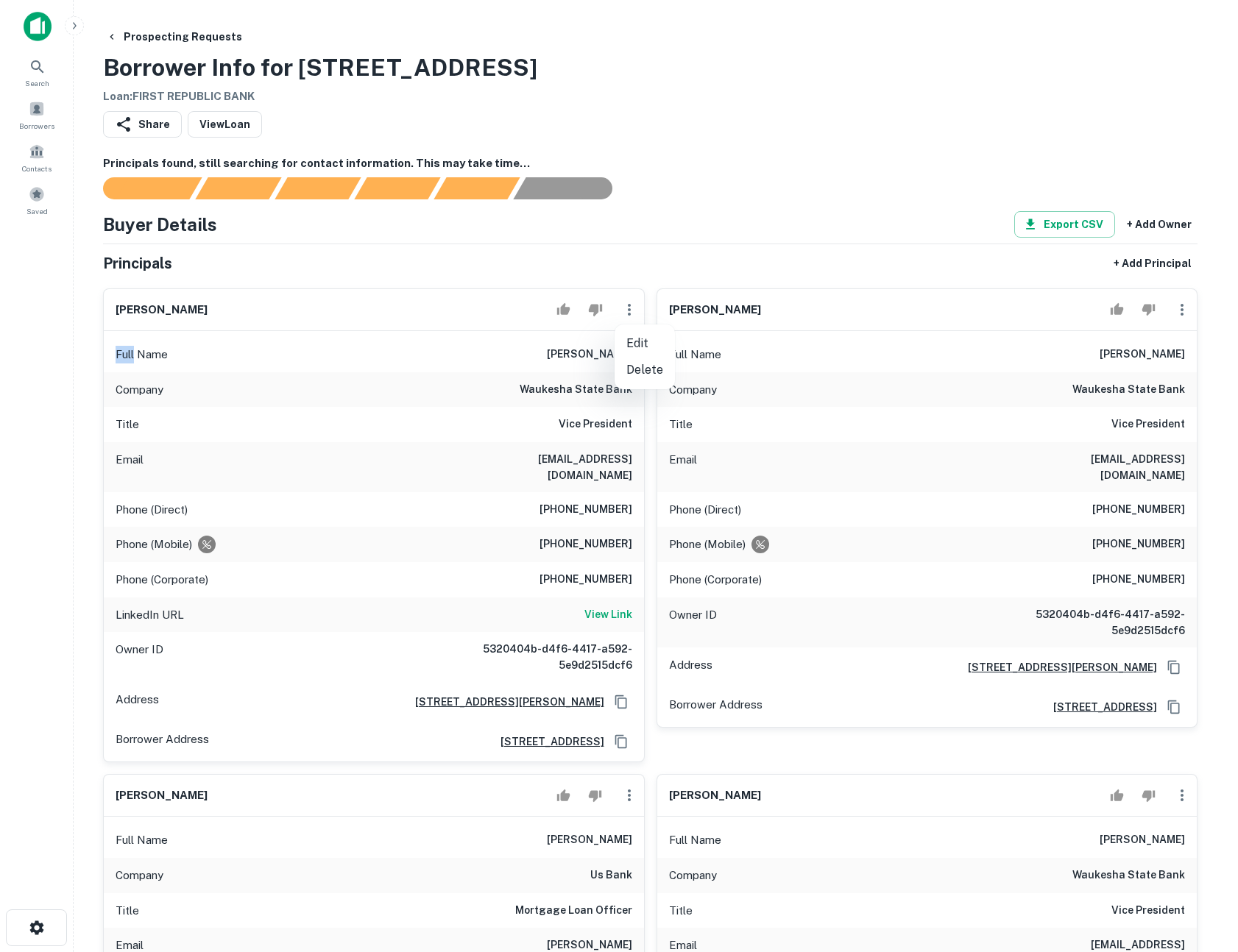
click at [458, 372] on div at bounding box center [619, 476] width 1238 height 952
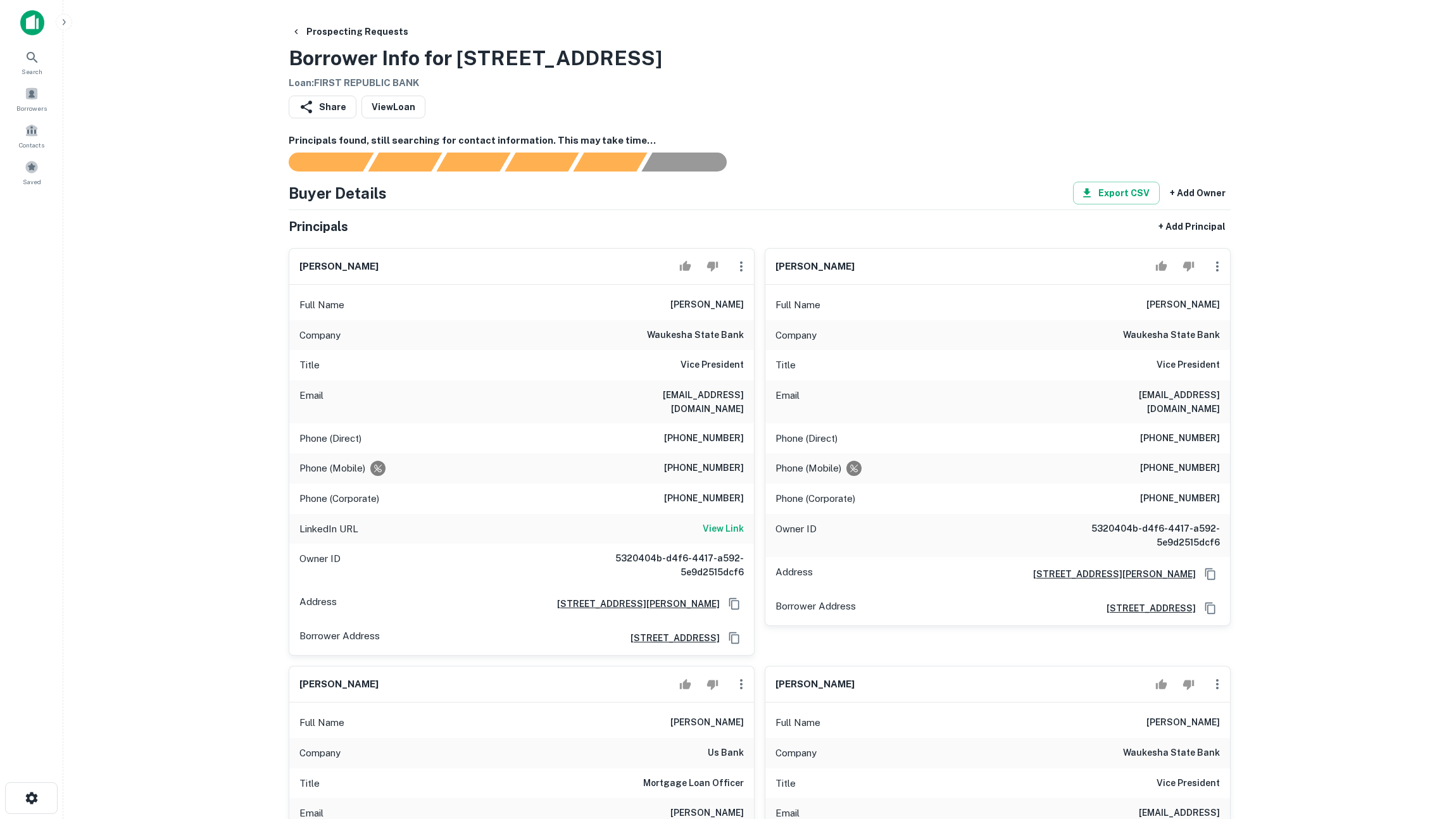
click at [211, 313] on main "Prospecting Requests Borrower Info for 903 N La Cienega Blvd Loan : FIRST REPUB…" at bounding box center [760, 409] width 1393 height 819
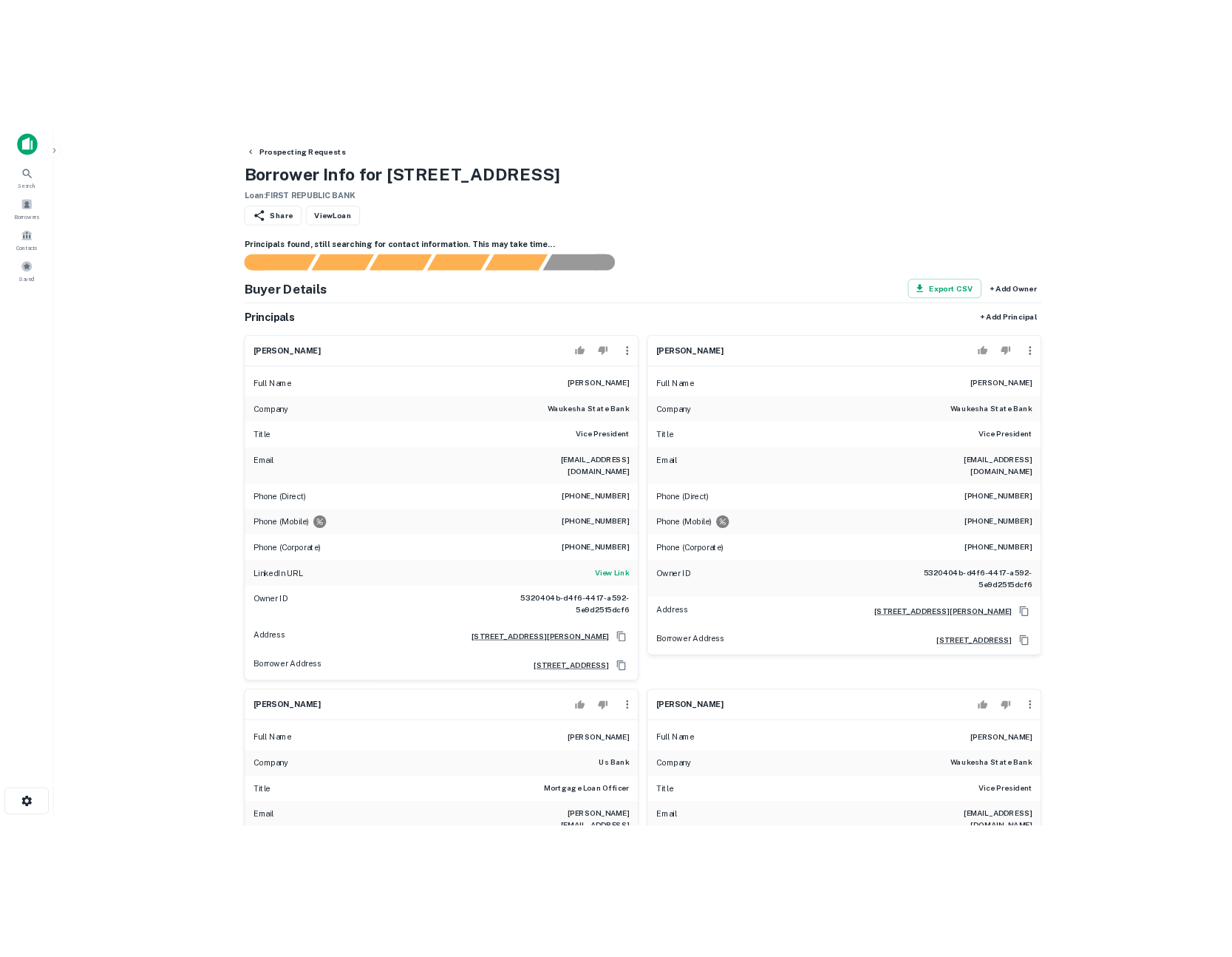
scroll to position [18, 0]
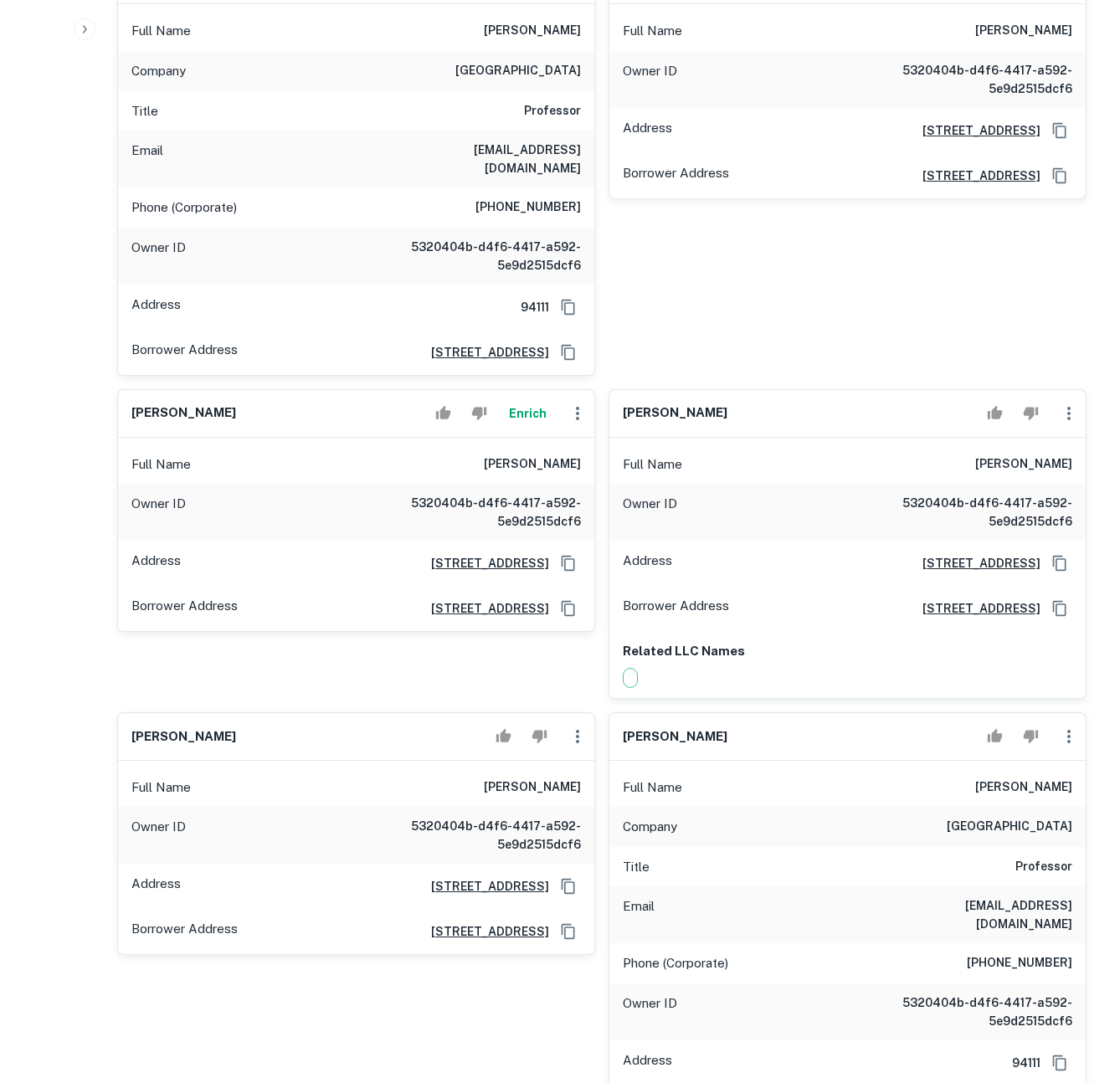
scroll to position [25323, 0]
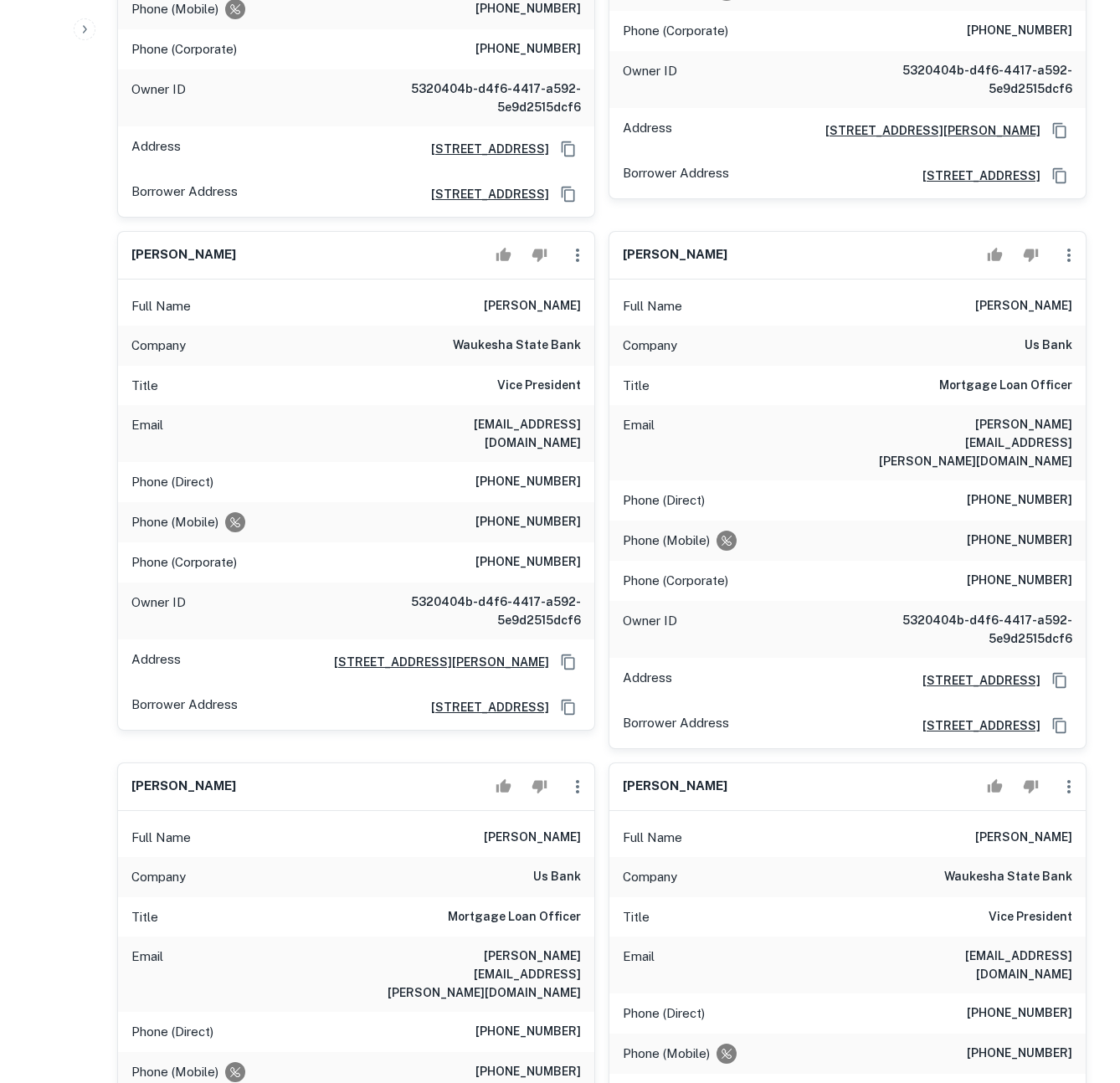
scroll to position [0, 0]
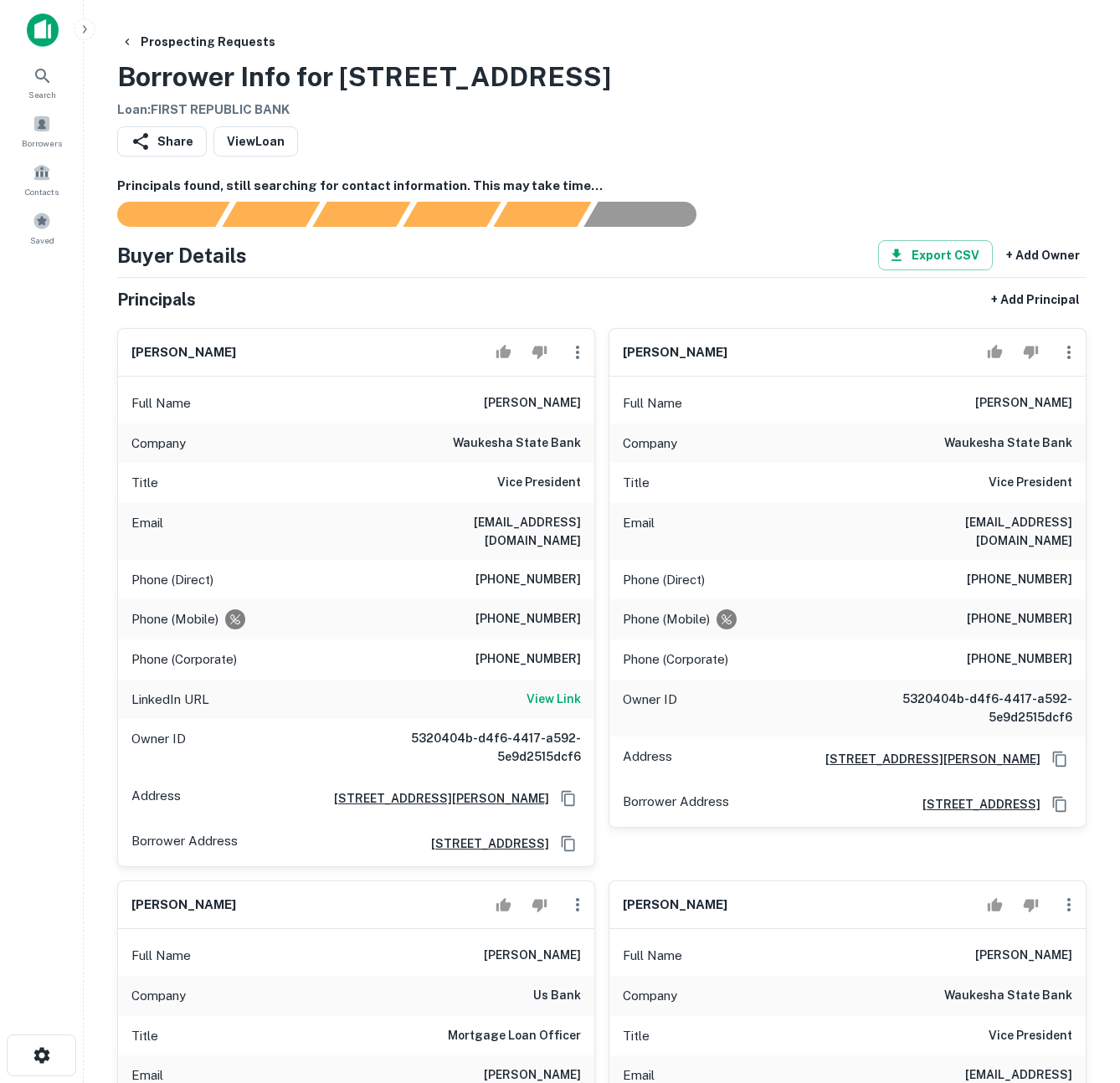
click at [810, 88] on div "Prospecting Requests Borrower Info for [STREET_ADDRESS] Loan : FIRST REPUBLIC B…" at bounding box center [602, 73] width 970 height 93
click at [764, 53] on div "Prospecting Requests Borrower Info for [STREET_ADDRESS] Loan : FIRST REPUBLIC B…" at bounding box center [602, 73] width 970 height 93
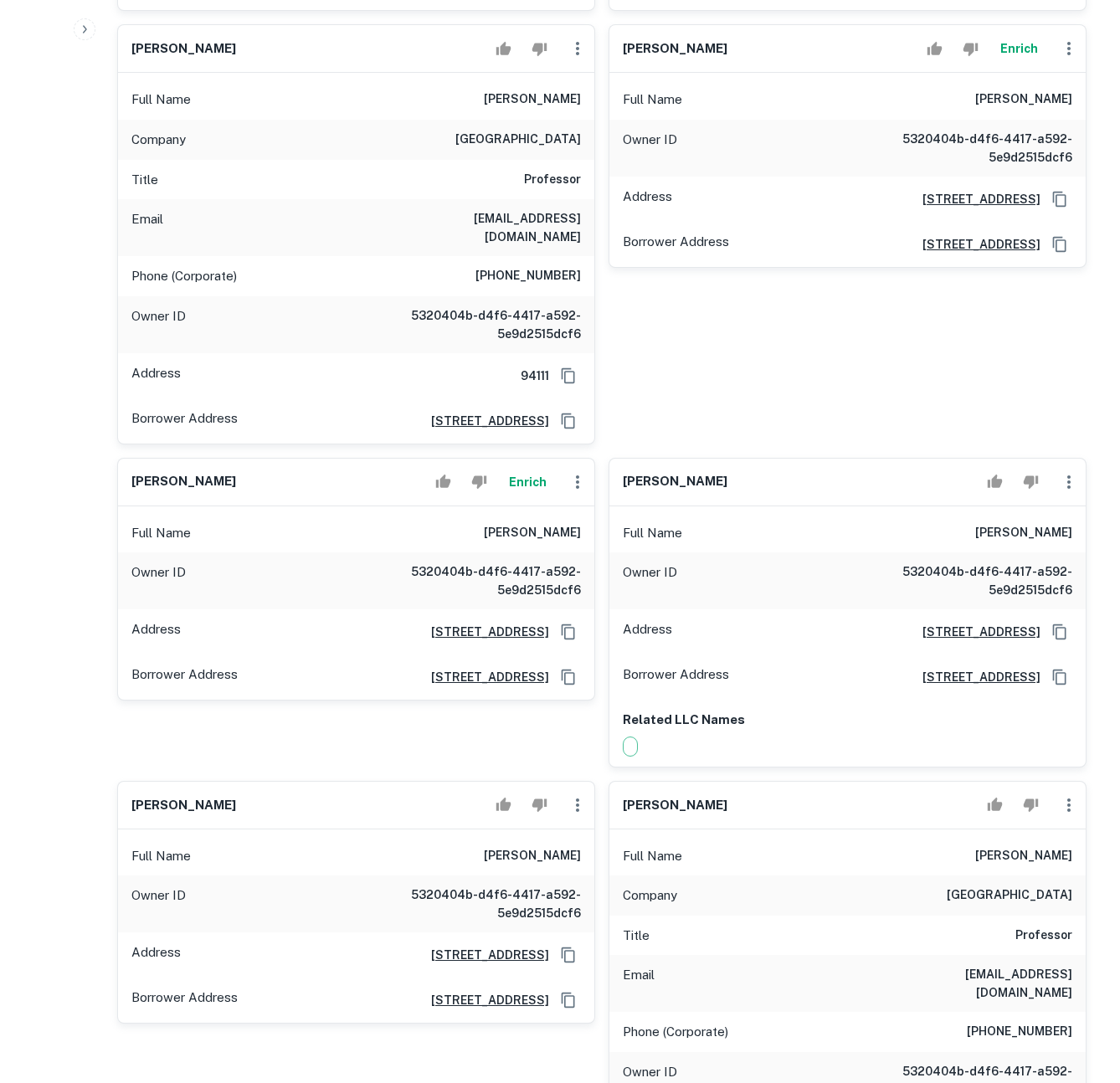
scroll to position [25427, 0]
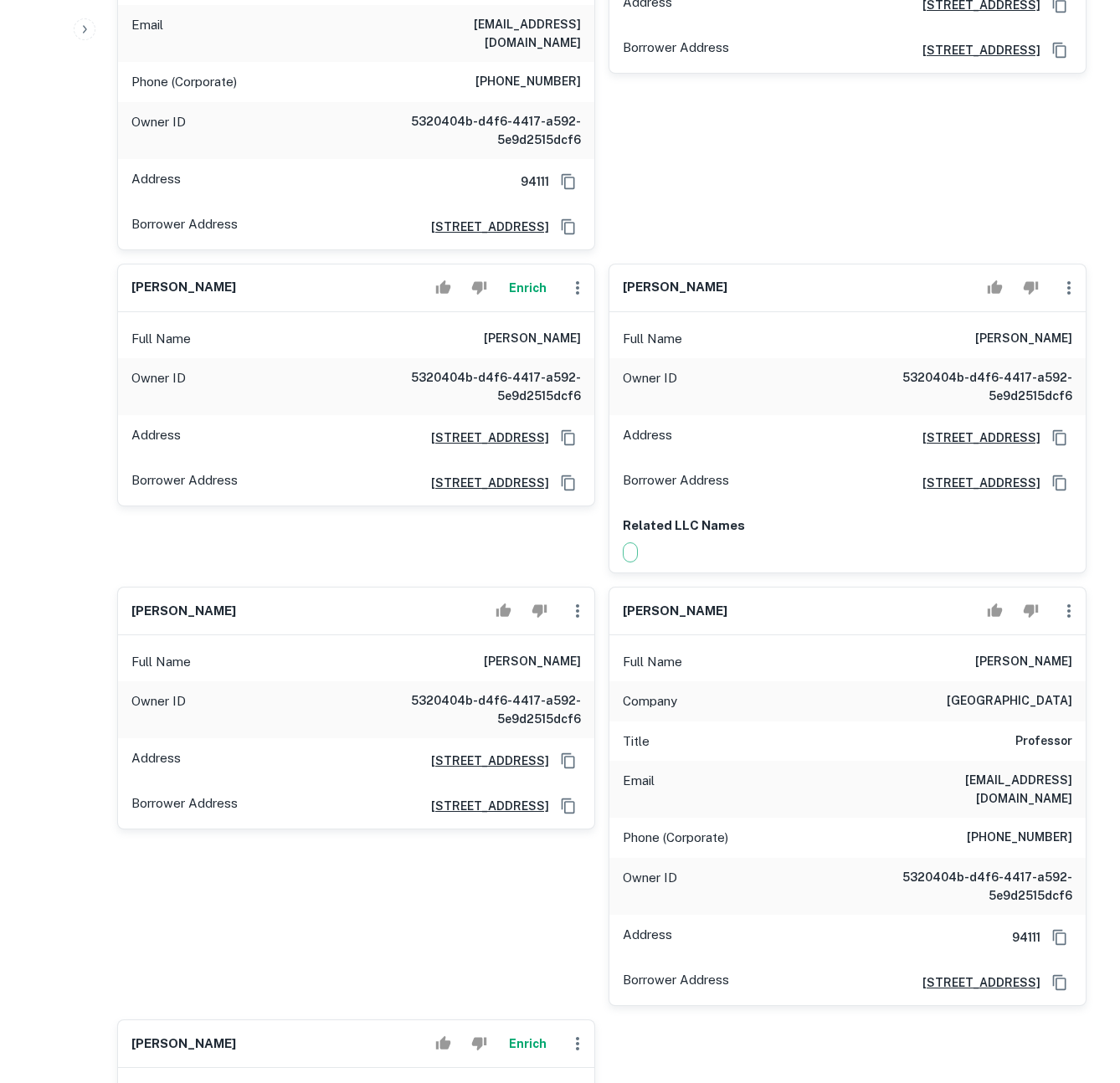
drag, startPoint x: 464, startPoint y: 626, endPoint x: 575, endPoint y: 627, distance: 111.0
drag, startPoint x: 576, startPoint y: 627, endPoint x: 470, endPoint y: 626, distance: 106.0
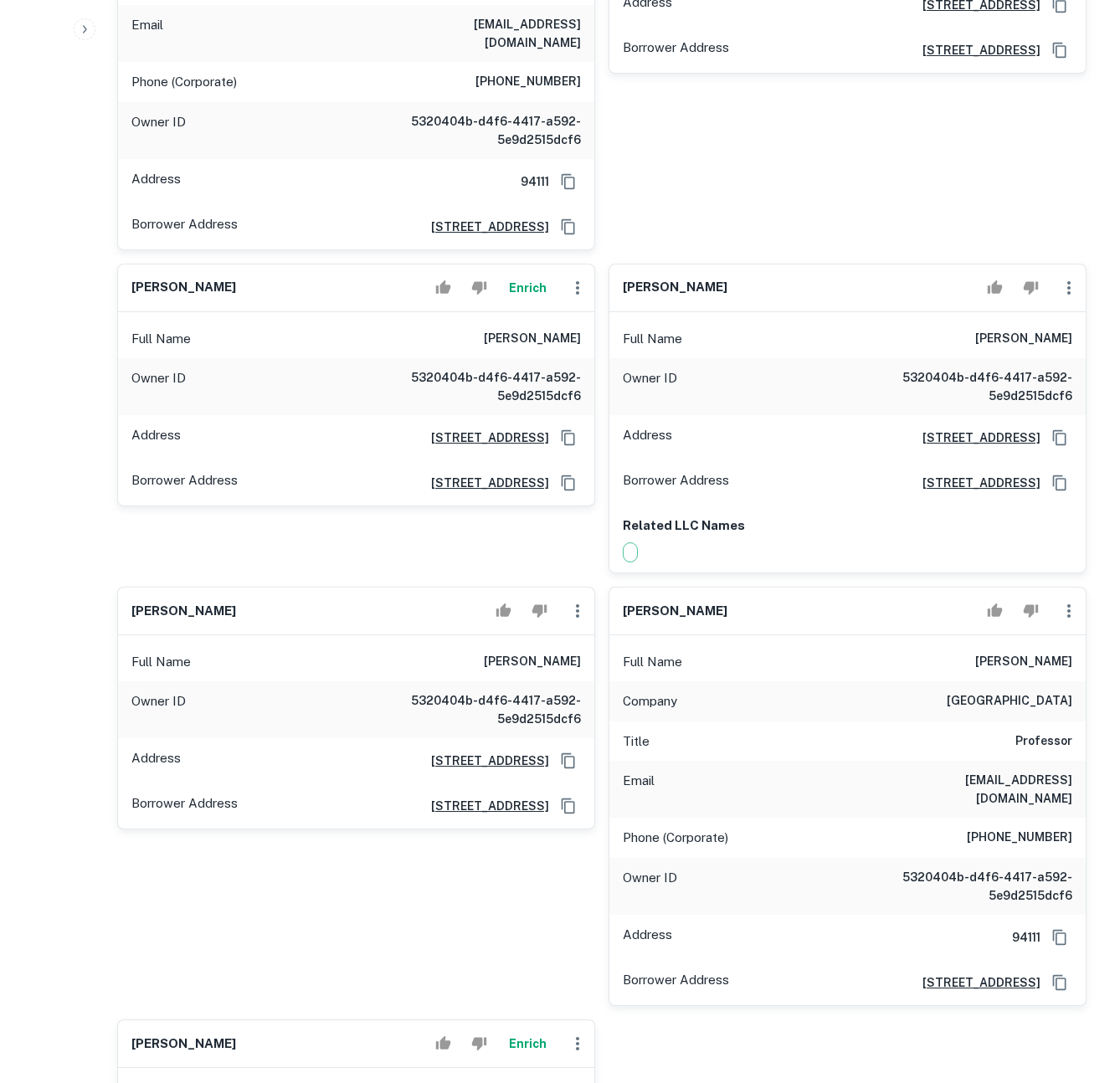
drag, startPoint x: 495, startPoint y: 626, endPoint x: 580, endPoint y: 627, distance: 85.0
drag, startPoint x: 578, startPoint y: 627, endPoint x: 457, endPoint y: 629, distance: 121.0
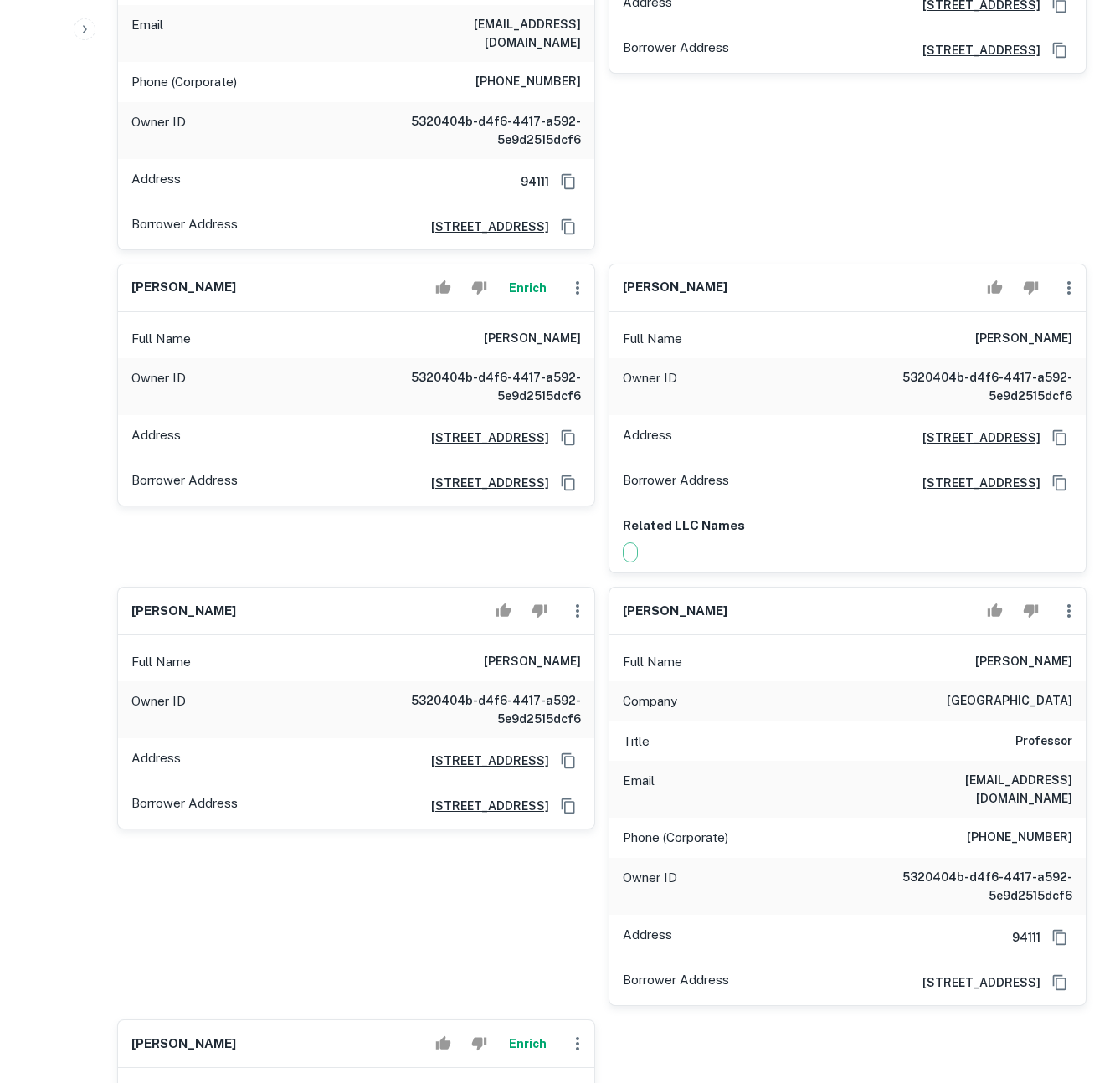
drag, startPoint x: 457, startPoint y: 629, endPoint x: 568, endPoint y: 624, distance: 111.1
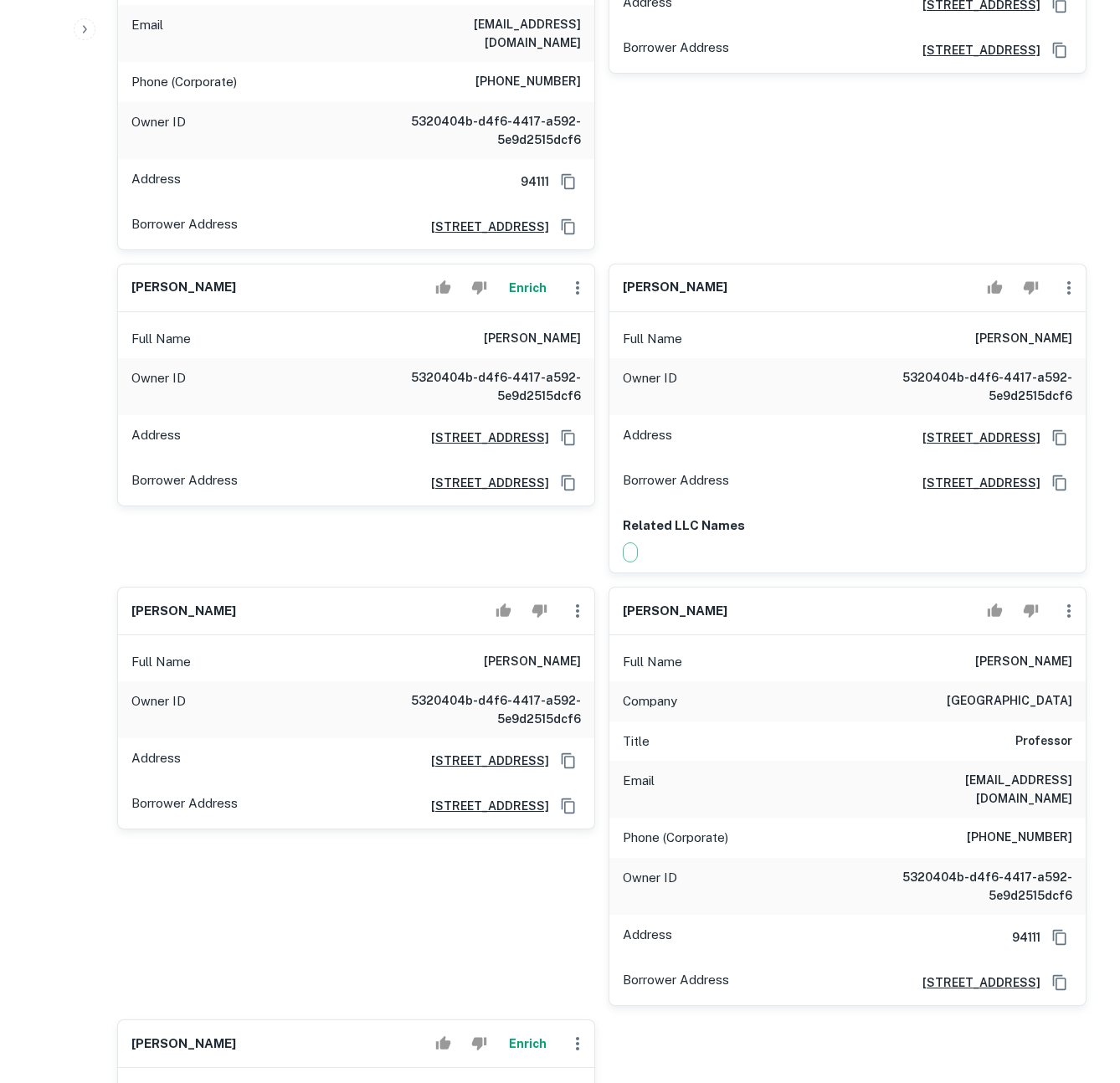
drag, startPoint x: 523, startPoint y: 625, endPoint x: 449, endPoint y: 626, distance: 74.0
drag, startPoint x: 449, startPoint y: 626, endPoint x: 569, endPoint y: 628, distance: 120.0
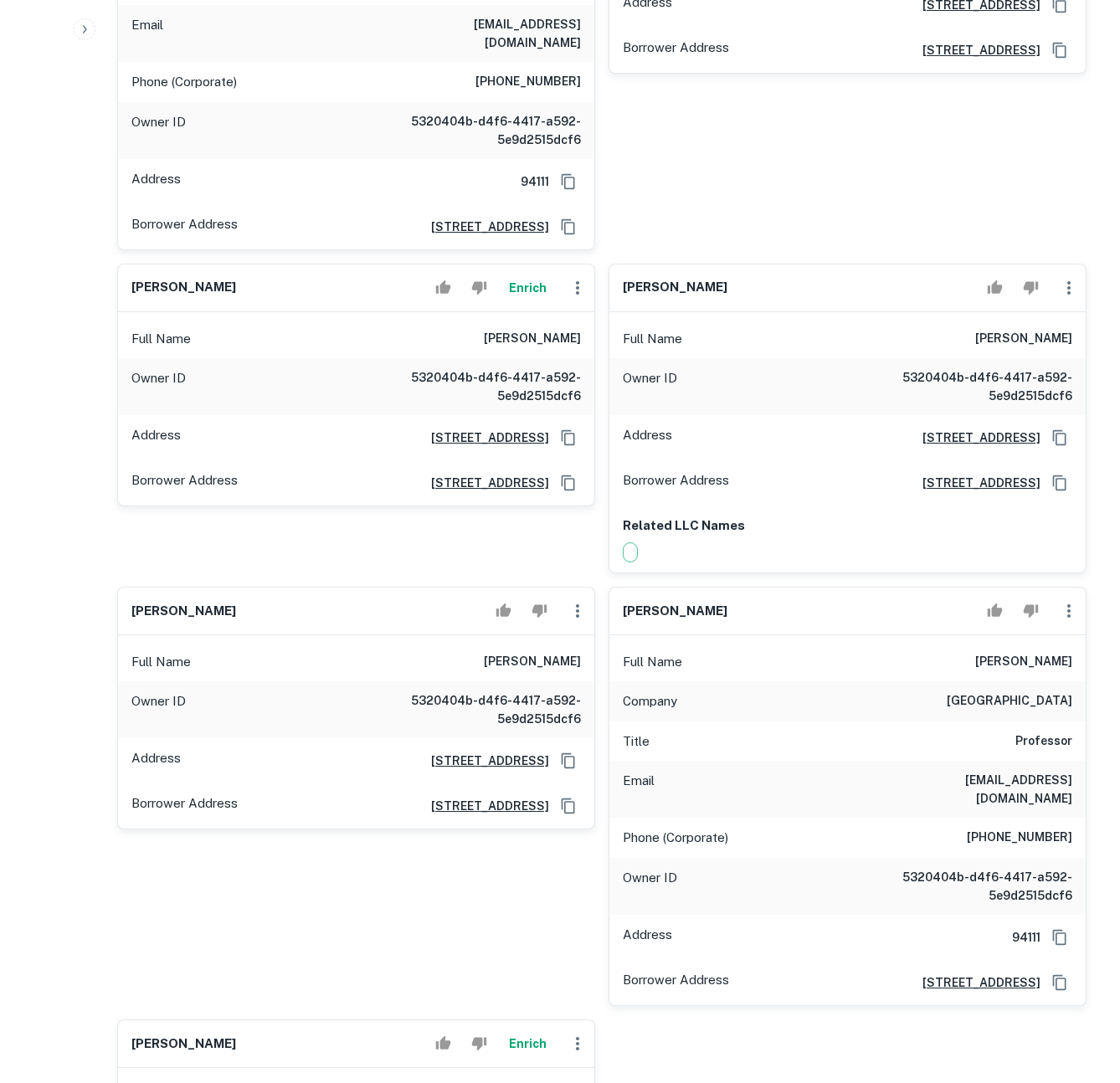
drag, startPoint x: 578, startPoint y: 627, endPoint x: 455, endPoint y: 626, distance: 123.0
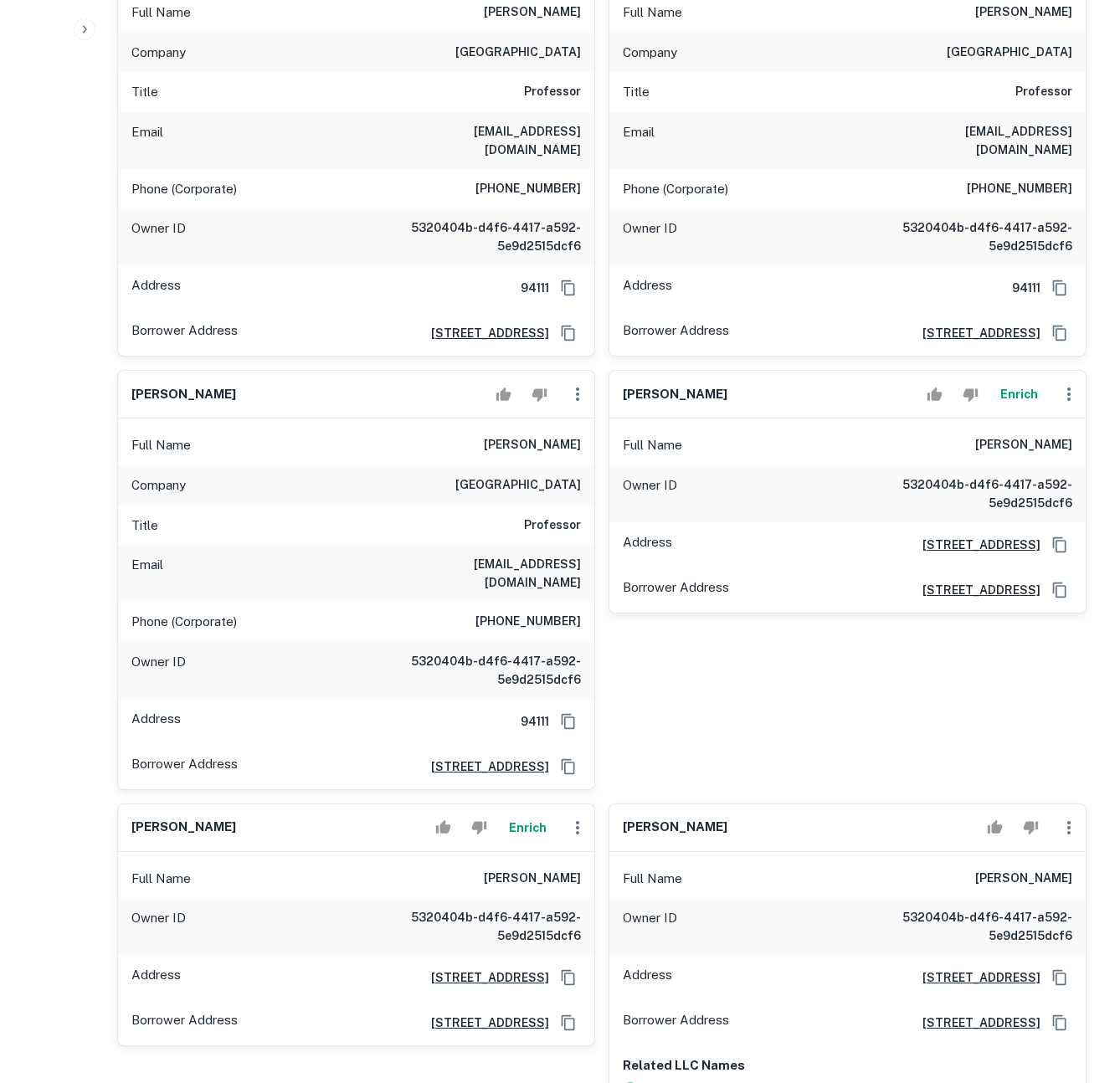
scroll to position [25074, 0]
